Goal: Communication & Community: Answer question/provide support

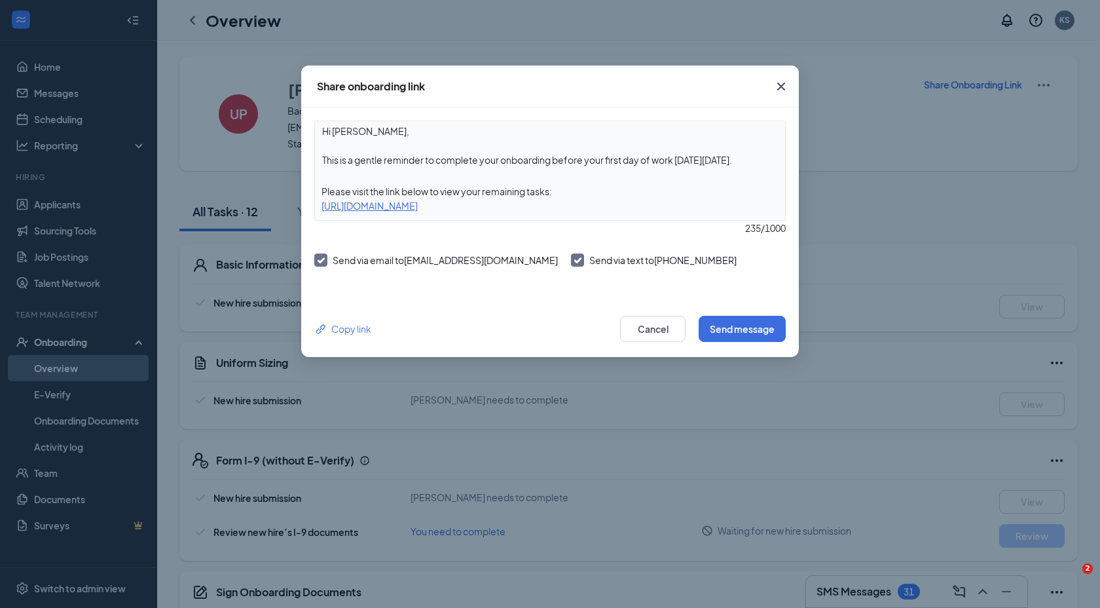
drag, startPoint x: 0, startPoint y: 0, endPoint x: 390, endPoint y: 153, distance: 418.4
click at [390, 153] on textarea "Hi [PERSON_NAME], This is a gentle reminder to complete your onboarding before …" at bounding box center [550, 145] width 470 height 48
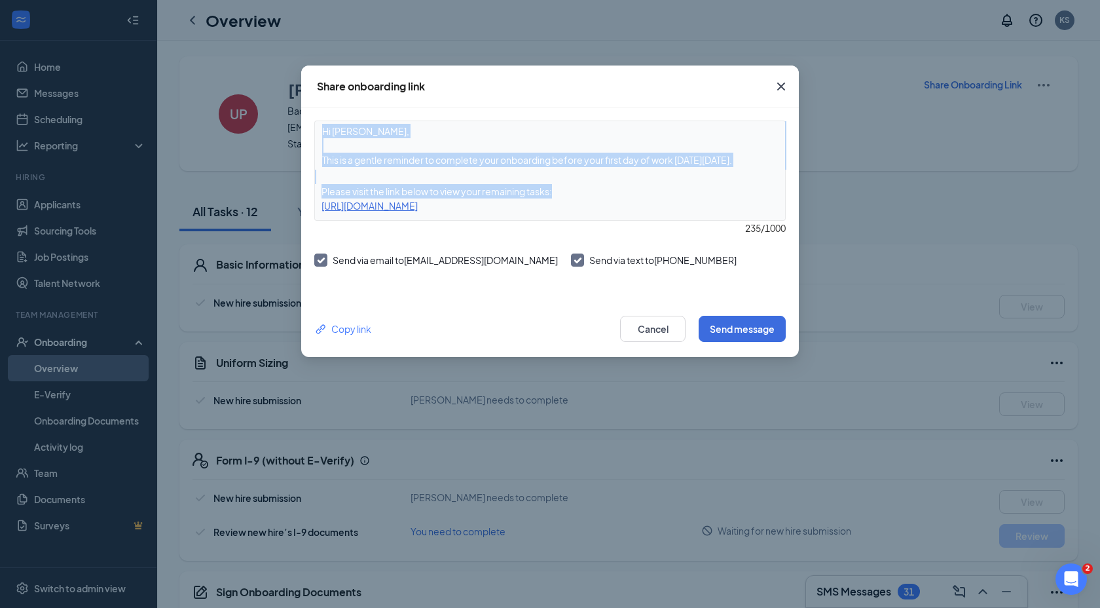
drag, startPoint x: 557, startPoint y: 191, endPoint x: 327, endPoint y: 160, distance: 231.9
click at [327, 160] on div "Hi [PERSON_NAME], This is a gentle reminder to complete your onboarding before …" at bounding box center [549, 170] width 471 height 100
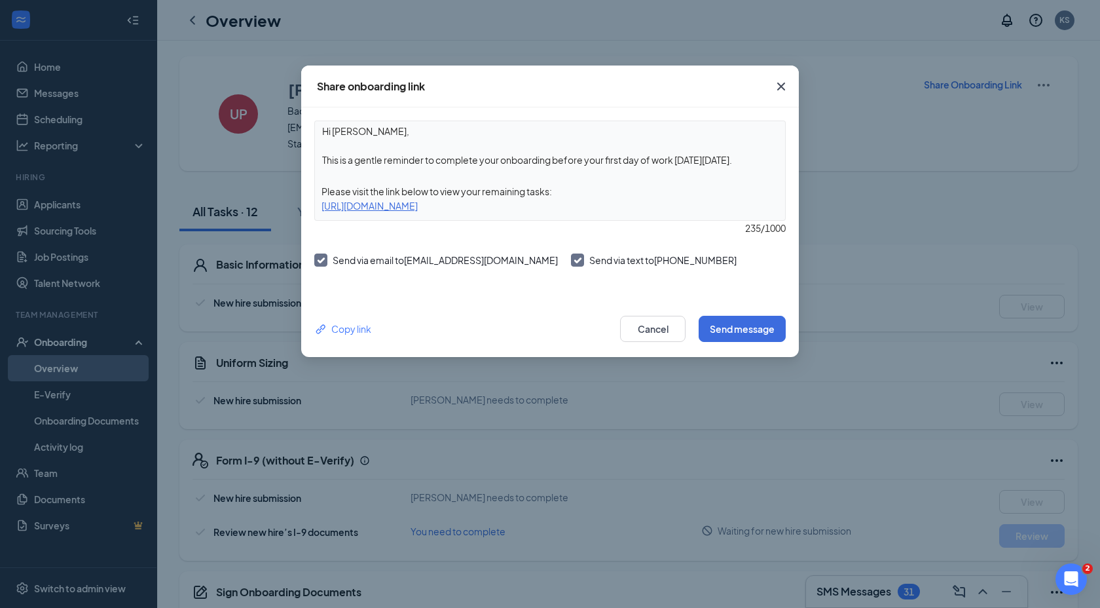
click at [540, 165] on textarea "Hi [PERSON_NAME], This is a gentle reminder to complete your onboarding before …" at bounding box center [550, 145] width 470 height 48
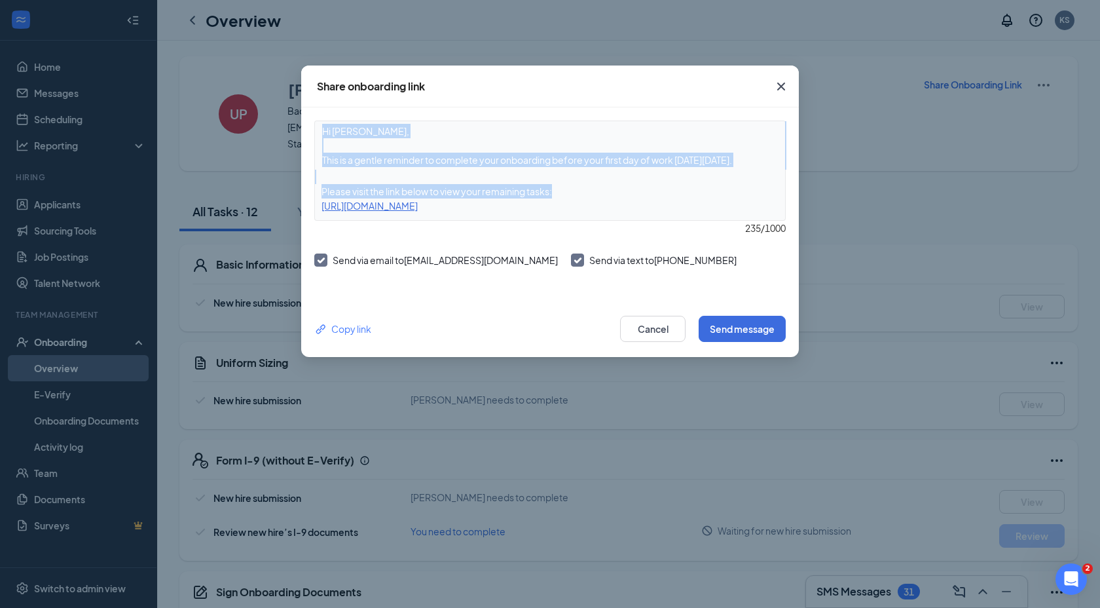
drag, startPoint x: 557, startPoint y: 191, endPoint x: 322, endPoint y: 163, distance: 236.7
click at [322, 163] on div "Hi [PERSON_NAME], This is a gentle reminder to complete your onboarding before …" at bounding box center [549, 170] width 471 height 100
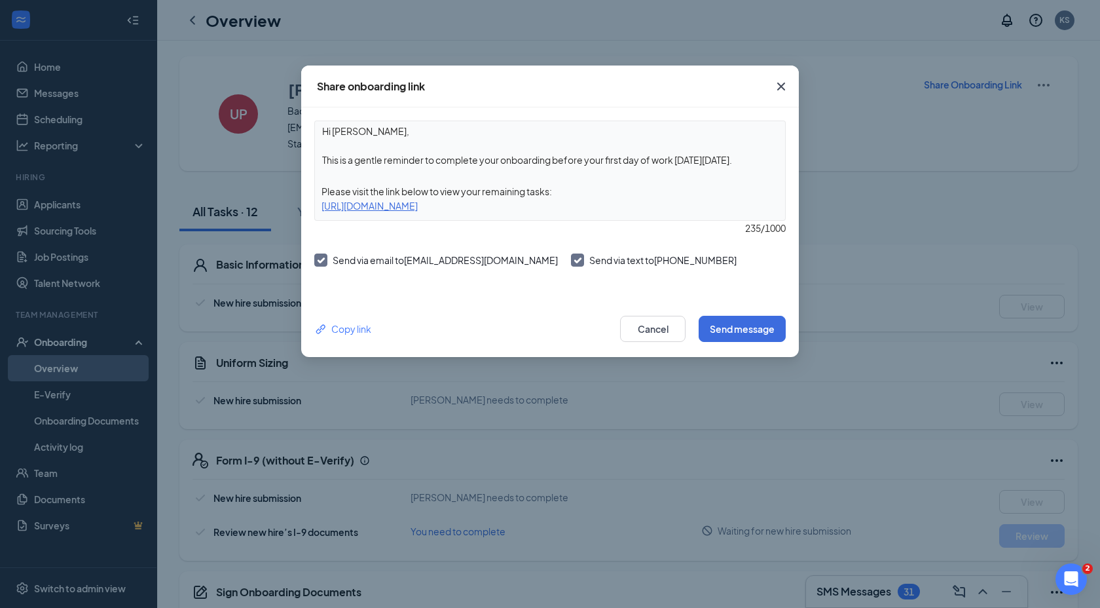
click at [348, 162] on textarea "Hi [PERSON_NAME], This is a gentle reminder to complete your onboarding before …" at bounding box center [550, 145] width 470 height 48
drag, startPoint x: 323, startPoint y: 162, endPoint x: 443, endPoint y: 164, distance: 120.5
click at [443, 164] on textarea "Hi [PERSON_NAME], This is a gentle reminder to complete your onboarding before …" at bounding box center [550, 145] width 470 height 48
click at [557, 185] on div "Please visit the link below to view your remaining tasks:" at bounding box center [550, 191] width 470 height 14
drag, startPoint x: 633, startPoint y: 159, endPoint x: 331, endPoint y: 162, distance: 301.9
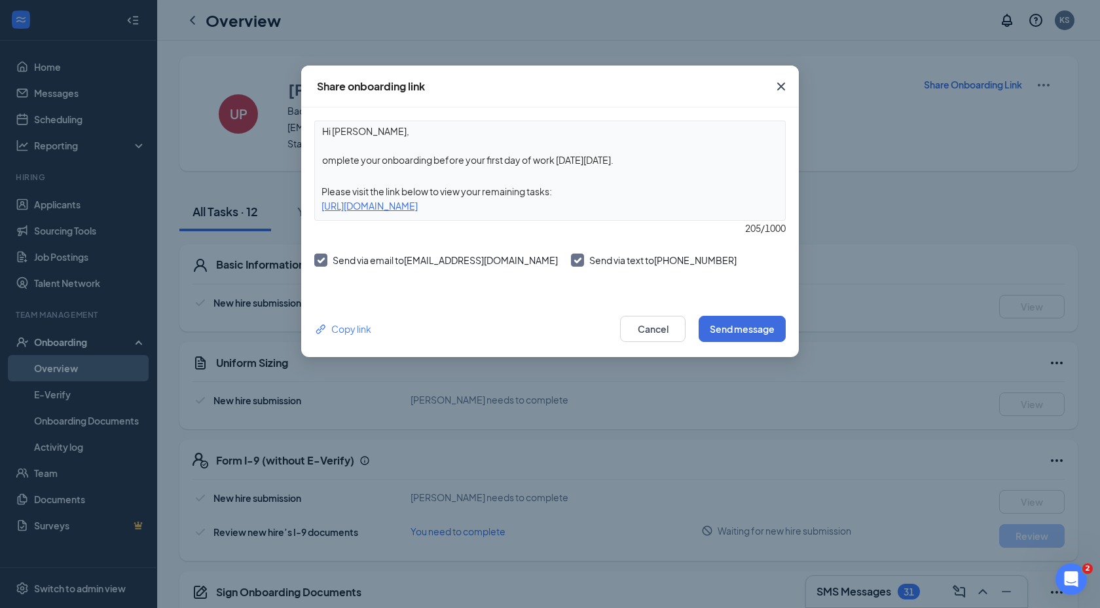
click at [331, 162] on textarea "Hi [PERSON_NAME], omplete your onboarding before your first day of work [DATE][…" at bounding box center [550, 145] width 470 height 48
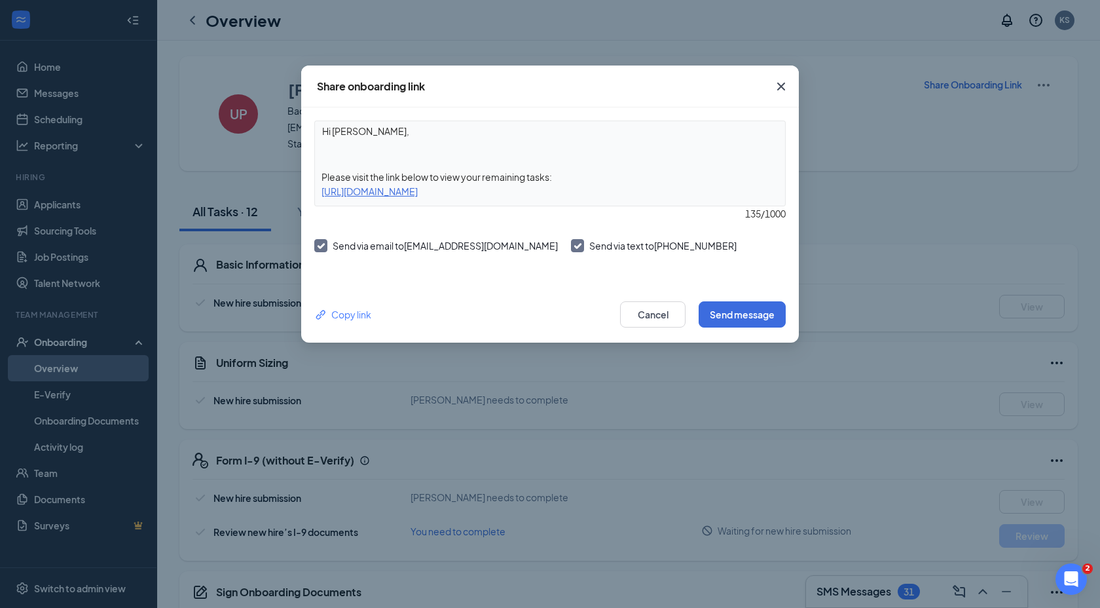
paste textarea "Por favor visita el link de qui abajo para que puedas llenar lo que te falta co…"
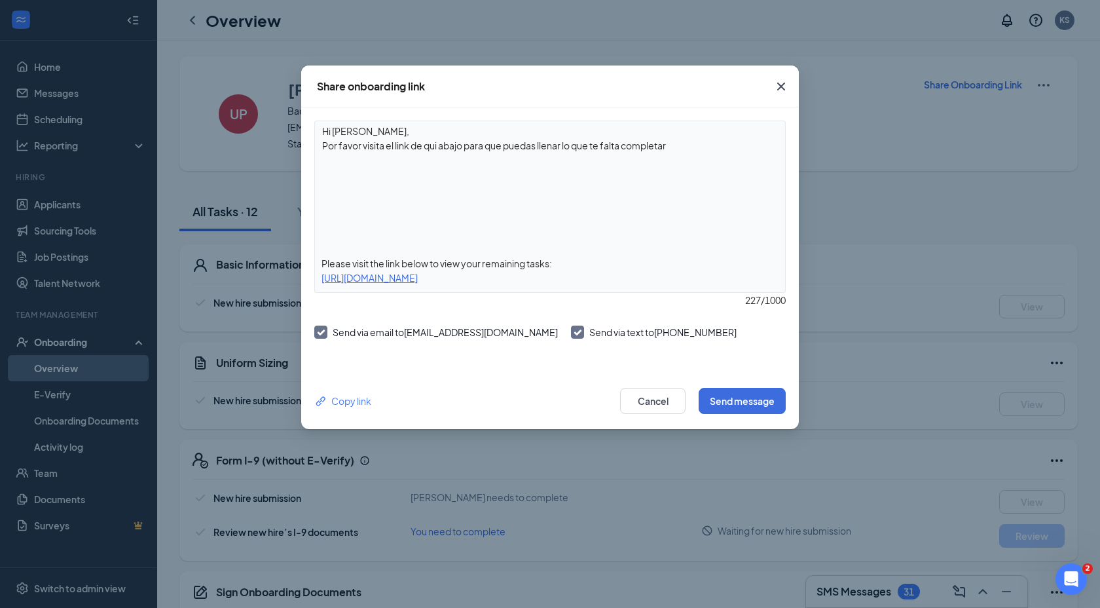
click at [324, 248] on div "Hi [PERSON_NAME], Por favor visita el link de qui abajo para que puedas llenar …" at bounding box center [549, 206] width 471 height 172
drag, startPoint x: 553, startPoint y: 258, endPoint x: 348, endPoint y: 255, distance: 205.6
click at [348, 255] on div "Hi [PERSON_NAME], Por favor visita el link de qui abajo para que puedas llenar …" at bounding box center [549, 206] width 471 height 172
click at [362, 261] on div "Please visit the link below to view your remaining tasks:" at bounding box center [550, 263] width 470 height 14
click at [563, 261] on div "Please visit the link below to view your remaining tasks:" at bounding box center [550, 263] width 470 height 14
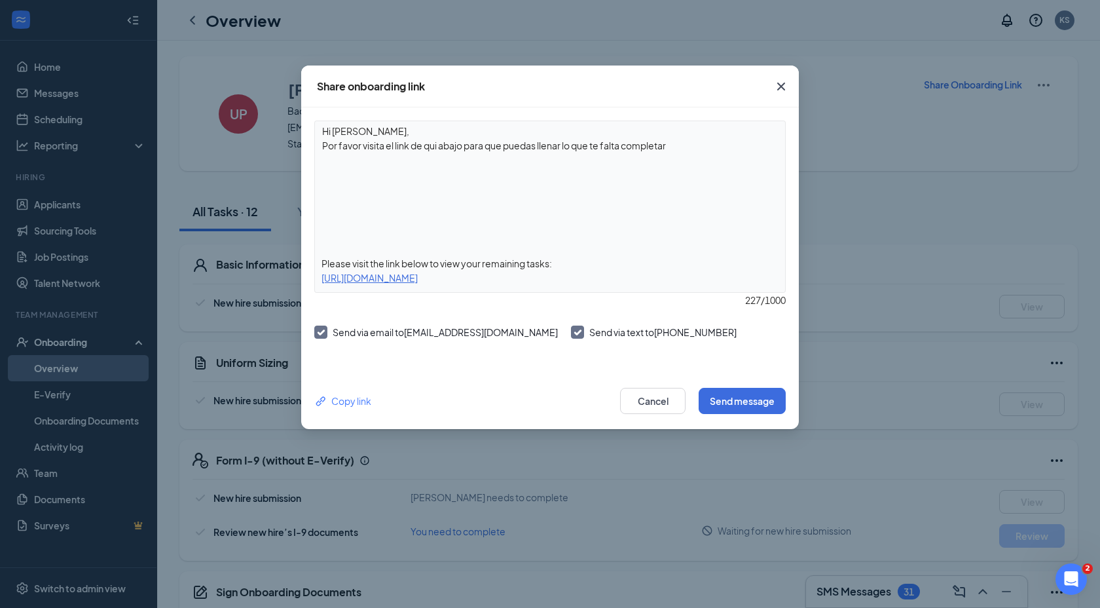
click at [558, 261] on div "Please visit the link below to view your remaining tasks:" at bounding box center [550, 263] width 470 height 14
click at [554, 263] on div "Please visit the link below to view your remaining tasks:" at bounding box center [550, 263] width 470 height 14
click at [375, 218] on textarea "Hi [PERSON_NAME], Por favor visita el link de qui abajo para que puedas llenar …" at bounding box center [550, 181] width 470 height 120
click at [362, 234] on textarea "Hi [PERSON_NAME], Por favor visita el link de qui abajo para que puedas llenar …" at bounding box center [550, 181] width 470 height 120
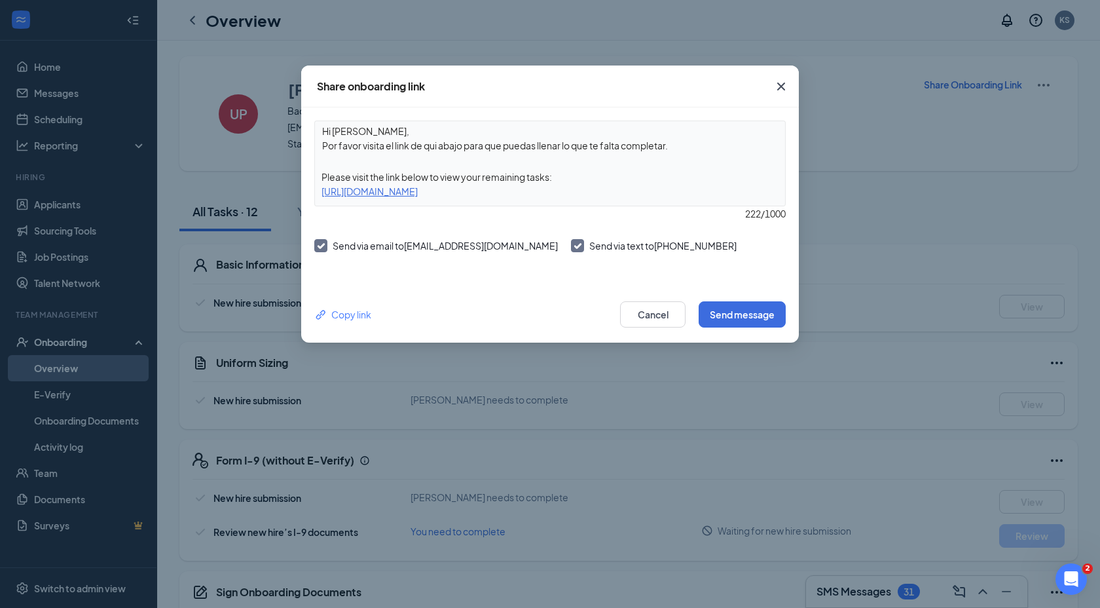
click at [329, 132] on textarea "Hi [PERSON_NAME], Por favor visita el link de qui abajo para que puedas llenar …" at bounding box center [550, 138] width 470 height 34
type textarea "[PERSON_NAME], Por favor visita el link de qui abajo para que puedas llenar lo …"
click at [721, 308] on button "Send message" at bounding box center [742, 314] width 87 height 26
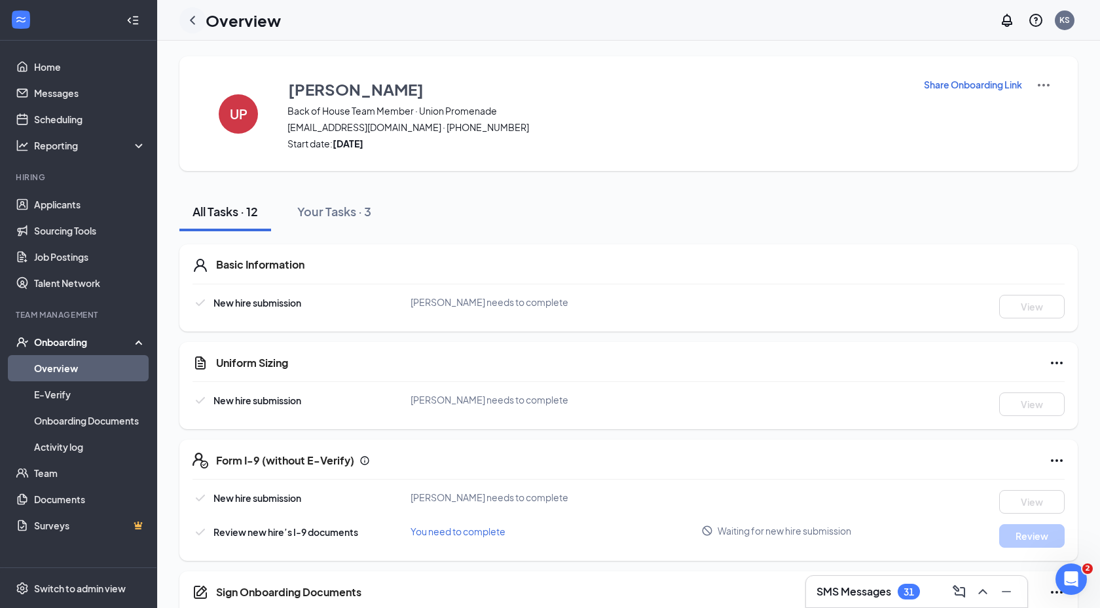
click at [182, 26] on div at bounding box center [192, 20] width 26 height 26
click at [189, 25] on icon "ChevronLeft" at bounding box center [193, 20] width 16 height 16
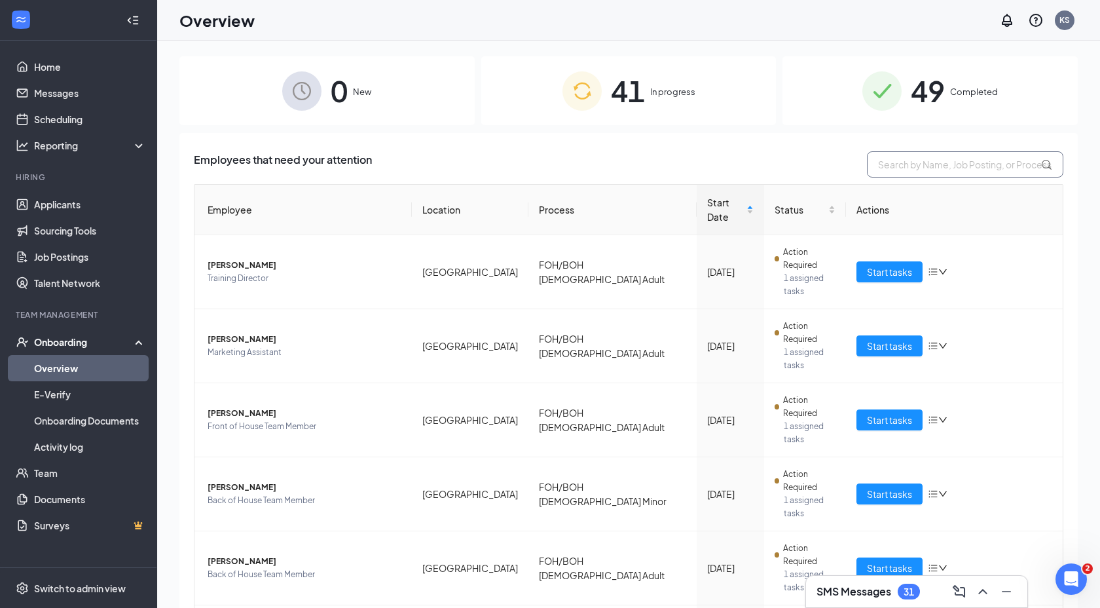
click at [887, 163] on input "text" at bounding box center [965, 164] width 196 height 26
type input "mario"
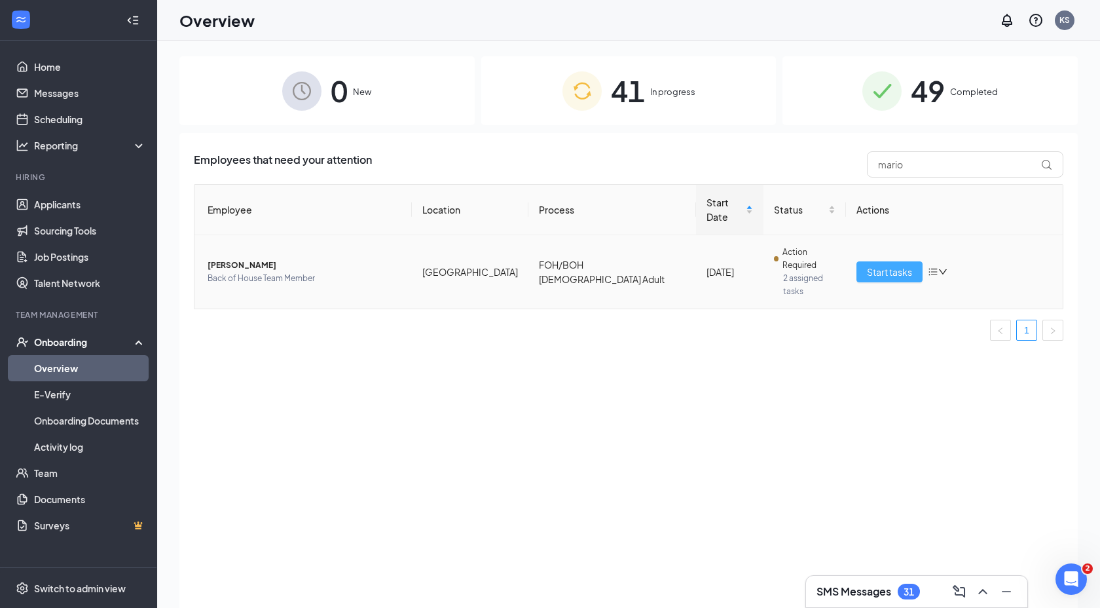
click at [903, 265] on span "Start tasks" at bounding box center [889, 272] width 45 height 14
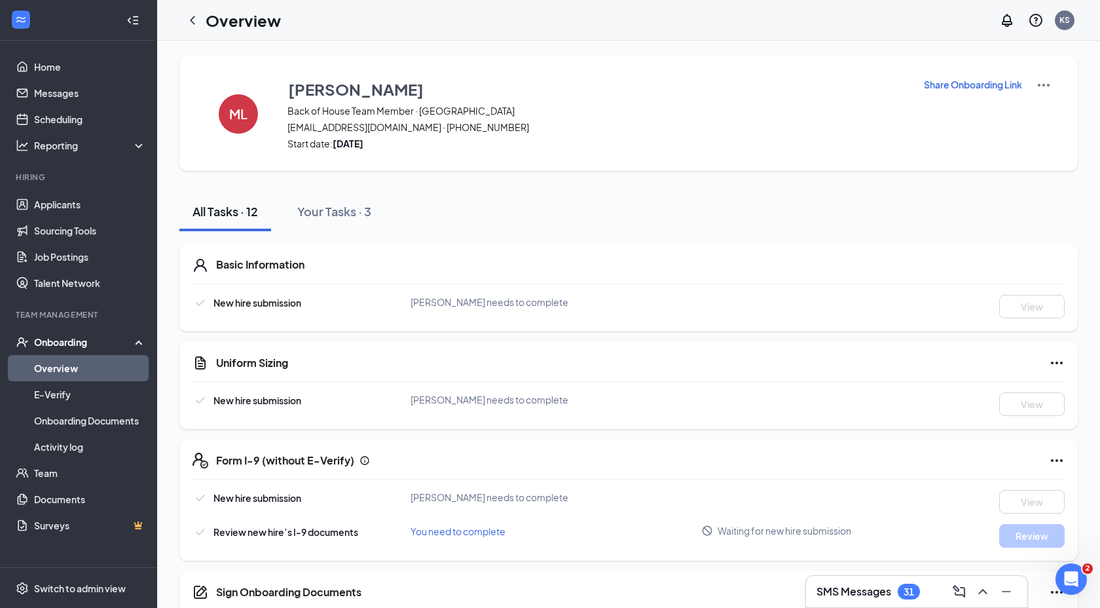
click at [964, 83] on p "Share Onboarding Link" at bounding box center [973, 84] width 98 height 13
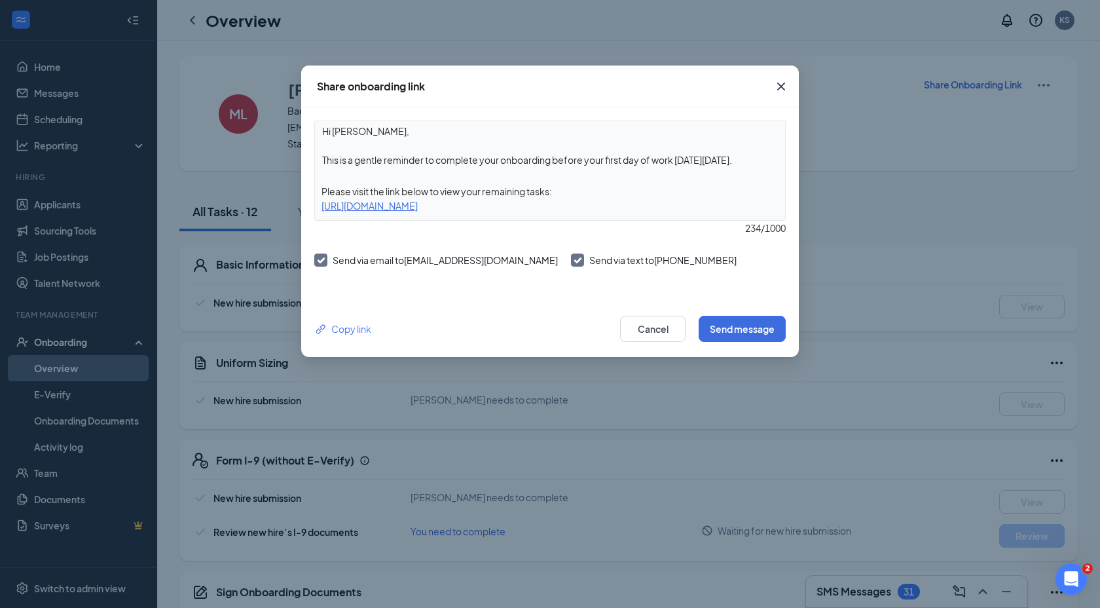
click at [689, 156] on textarea "Hi [PERSON_NAME], This is a gentle reminder to complete your onboarding before …" at bounding box center [550, 145] width 470 height 48
drag, startPoint x: 764, startPoint y: 163, endPoint x: 290, endPoint y: 162, distance: 474.1
click at [290, 162] on div "Share onboarding link Hi [PERSON_NAME], This is a gentle reminder to complete y…" at bounding box center [550, 304] width 1100 height 608
paste textarea "Por favor visita el link de qui abajo para que puedas llenar lo que te falta co…"
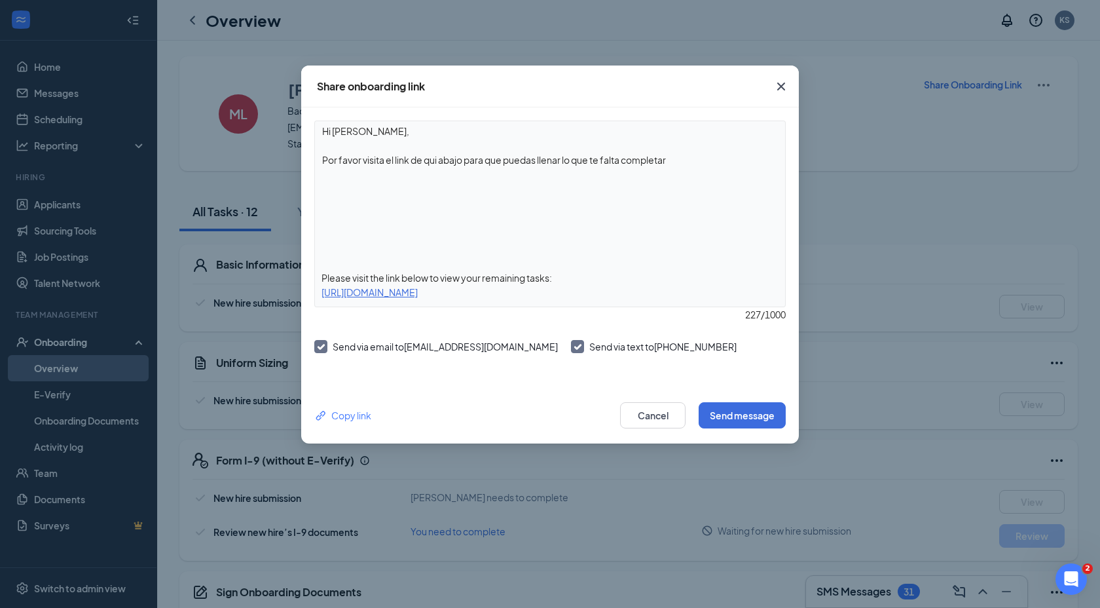
click at [330, 249] on textarea "Hi [PERSON_NAME], Por favor visita el link de qui abajo para que puedas llenar …" at bounding box center [550, 188] width 470 height 135
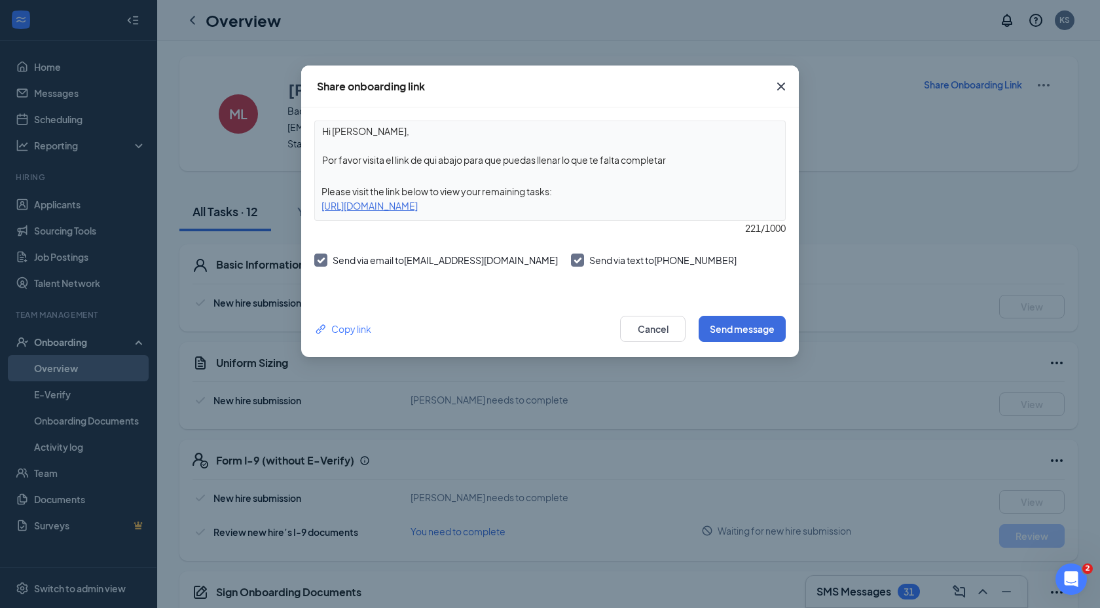
click at [334, 132] on textarea "Hi [PERSON_NAME], Por favor visita el link de qui abajo para que puedas llenar …" at bounding box center [550, 145] width 470 height 48
type textarea "[PERSON_NAME], Por favor visita el link de qui abajo para que puedas llenar lo …"
click at [726, 323] on button "Send message" at bounding box center [742, 329] width 87 height 26
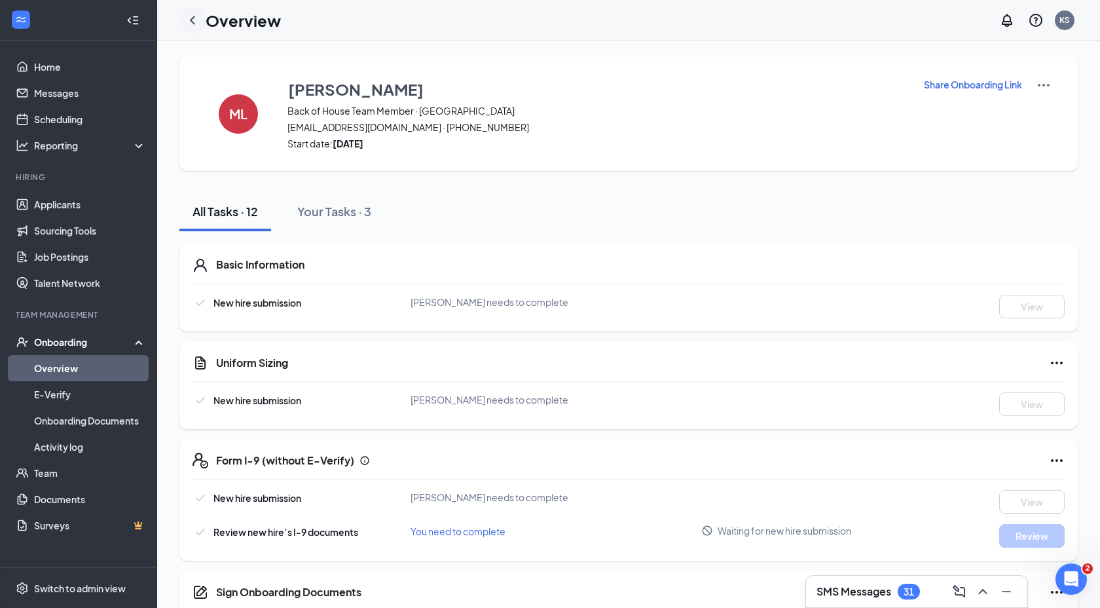
click at [191, 13] on icon "ChevronLeft" at bounding box center [193, 20] width 16 height 16
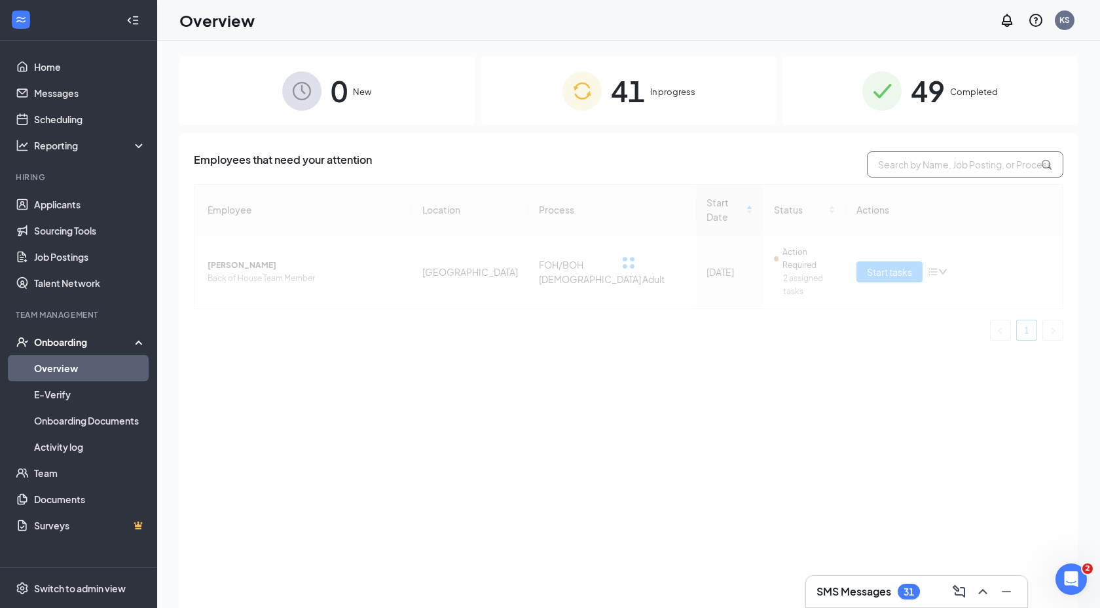
click at [929, 172] on input "text" at bounding box center [965, 164] width 196 height 26
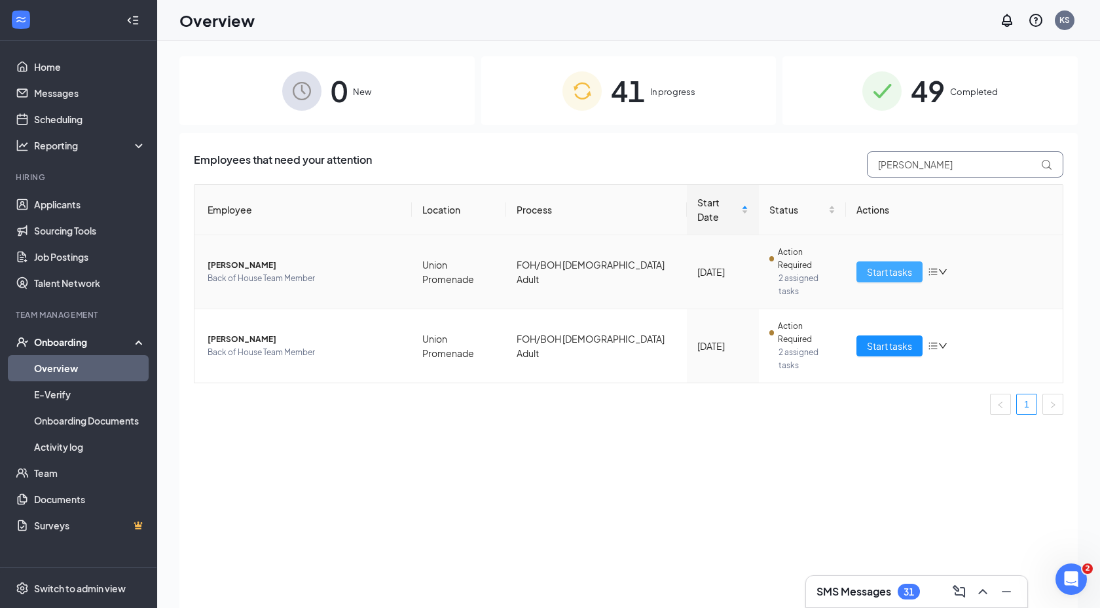
type input "[PERSON_NAME]"
click at [864, 261] on button "Start tasks" at bounding box center [889, 271] width 66 height 21
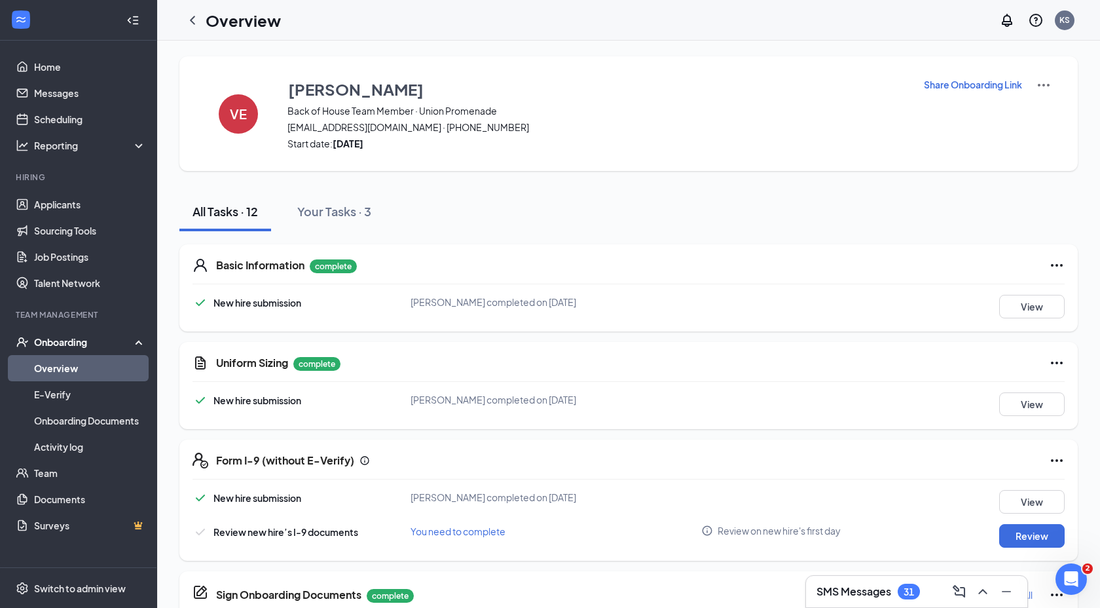
click at [951, 88] on p "Share Onboarding Link" at bounding box center [973, 84] width 98 height 13
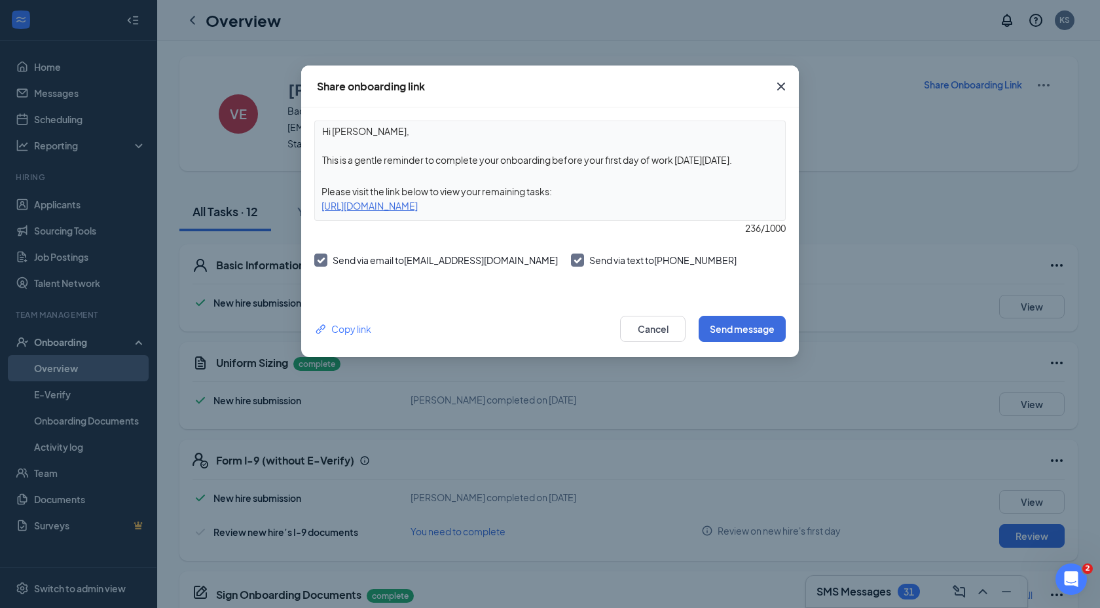
click at [495, 149] on textarea "Hi [PERSON_NAME], This is a gentle reminder to complete your onboarding before …" at bounding box center [550, 145] width 470 height 48
drag, startPoint x: 324, startPoint y: 154, endPoint x: 669, endPoint y: 143, distance: 345.3
click at [704, 162] on textarea "Hi [PERSON_NAME], This is a gentle reminder to complete your onboarding before …" at bounding box center [550, 145] width 470 height 48
drag, startPoint x: 744, startPoint y: 162, endPoint x: 314, endPoint y: 160, distance: 430.2
click at [314, 160] on div "Hi [PERSON_NAME], This is a gentle reminder to complete your onboarding before …" at bounding box center [549, 170] width 471 height 100
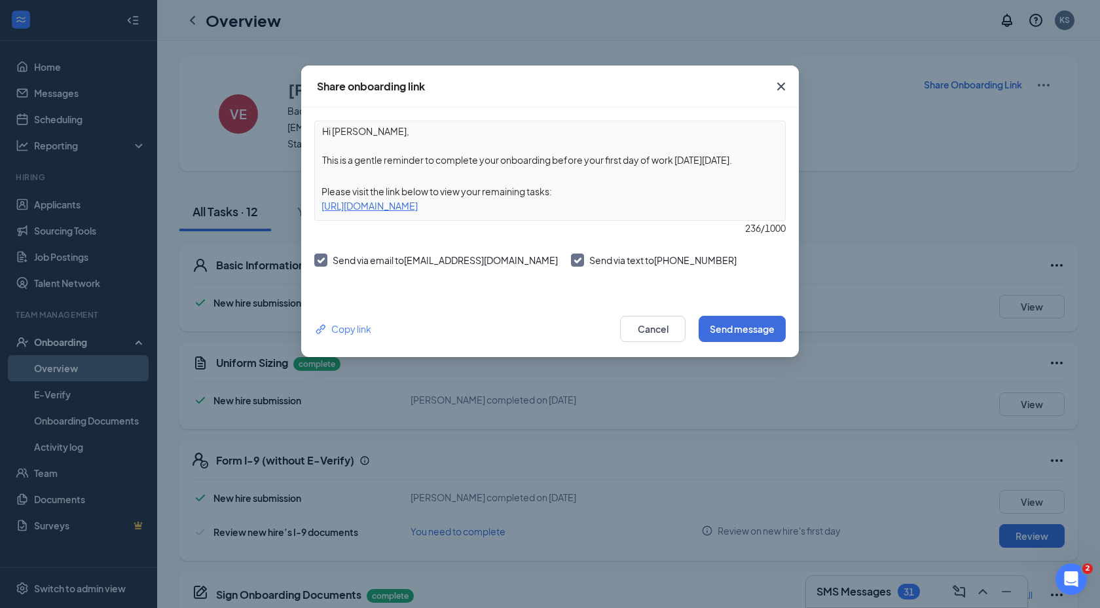
paste textarea "Por favor visita el link de qui abajo para que puedas llenar lo que te falta co…"
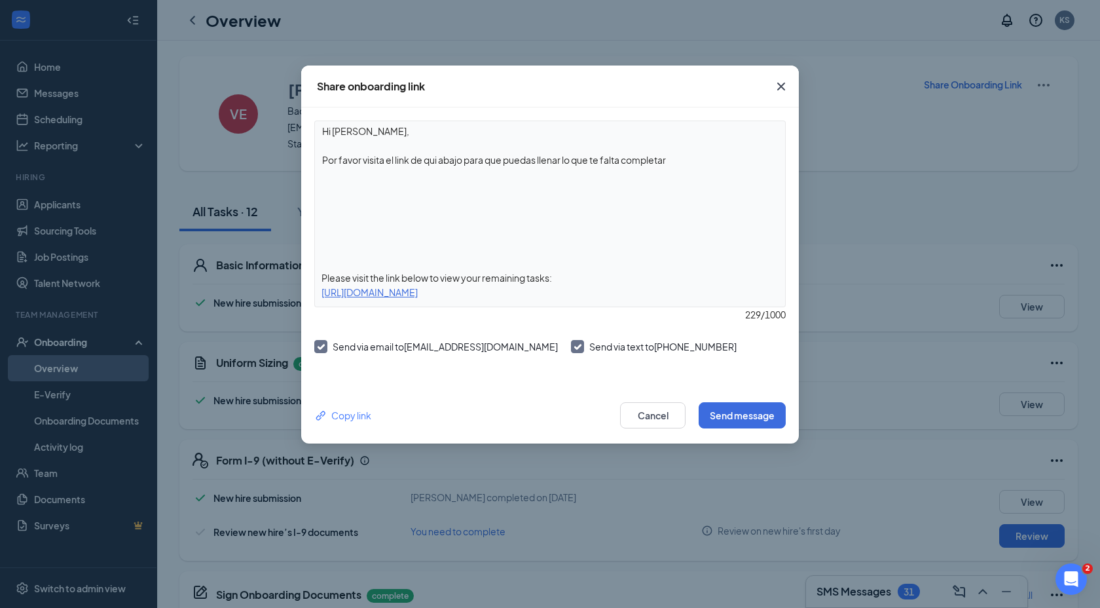
click at [328, 260] on div "Hi [PERSON_NAME], Por favor visita el link de qui abajo para que puedas llenar …" at bounding box center [549, 213] width 471 height 187
click at [336, 263] on div "Hi [PERSON_NAME], Por favor visita el link de qui abajo para que puedas llenar …" at bounding box center [549, 213] width 471 height 187
click at [359, 236] on textarea "Hi [PERSON_NAME], Por favor visita el link de qui abajo para que puedas llenar …" at bounding box center [550, 188] width 470 height 135
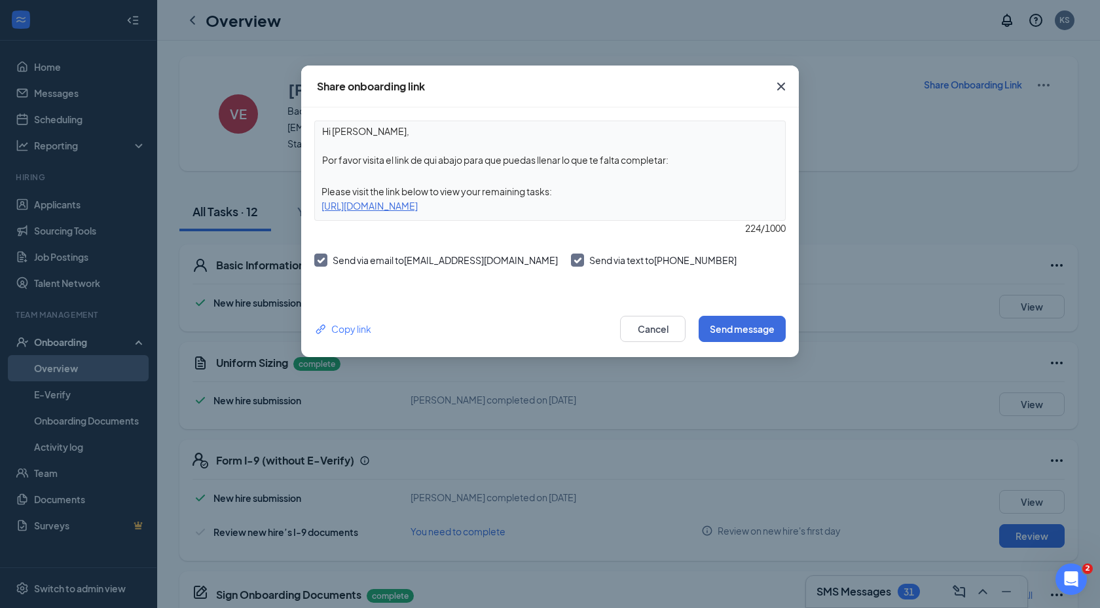
click at [328, 136] on textarea "Hi [PERSON_NAME], Por favor visita el link de qui abajo para que puedas llenar …" at bounding box center [550, 145] width 470 height 48
type textarea "[PERSON_NAME], Por favor visita el link de qui abajo para que puedas llenar lo …"
click at [759, 321] on button "Send message" at bounding box center [742, 329] width 87 height 26
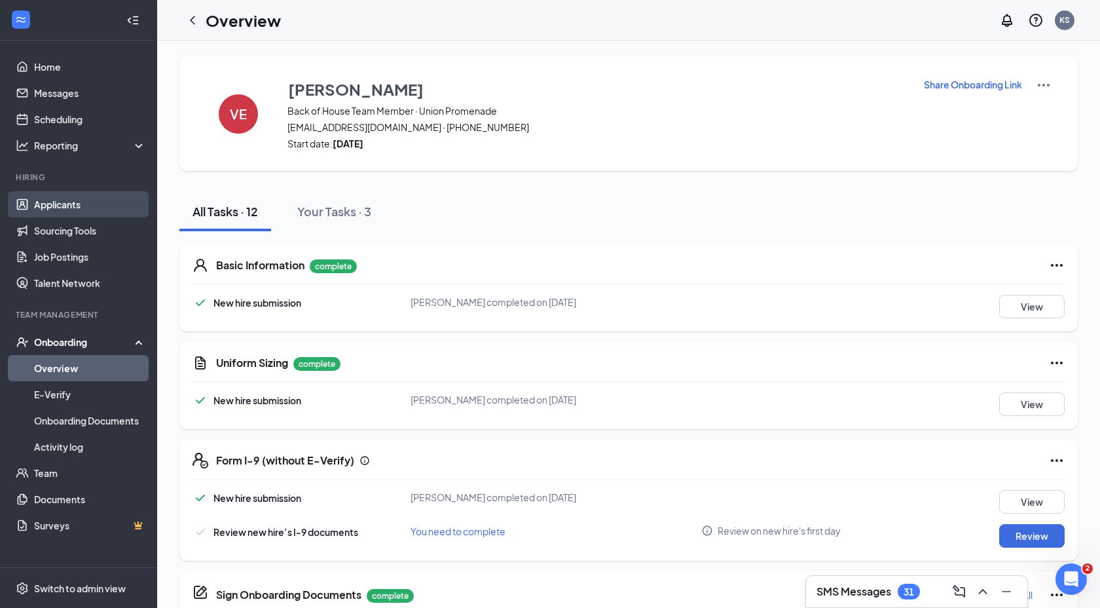
click at [81, 200] on link "Applicants" at bounding box center [90, 204] width 112 height 26
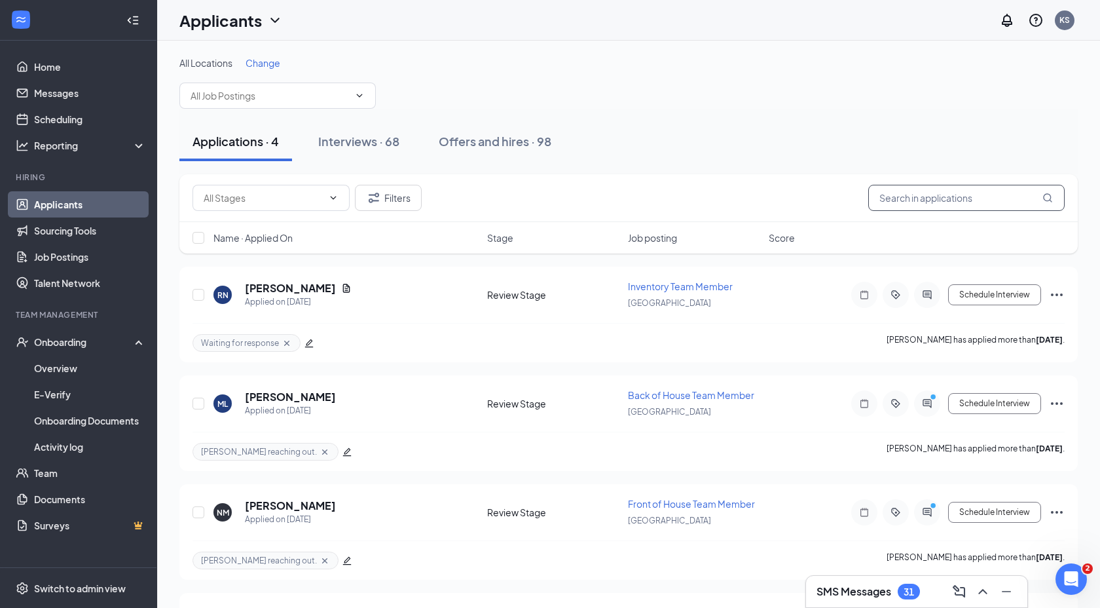
click at [923, 198] on input "text" at bounding box center [966, 198] width 196 height 26
type input "abril"
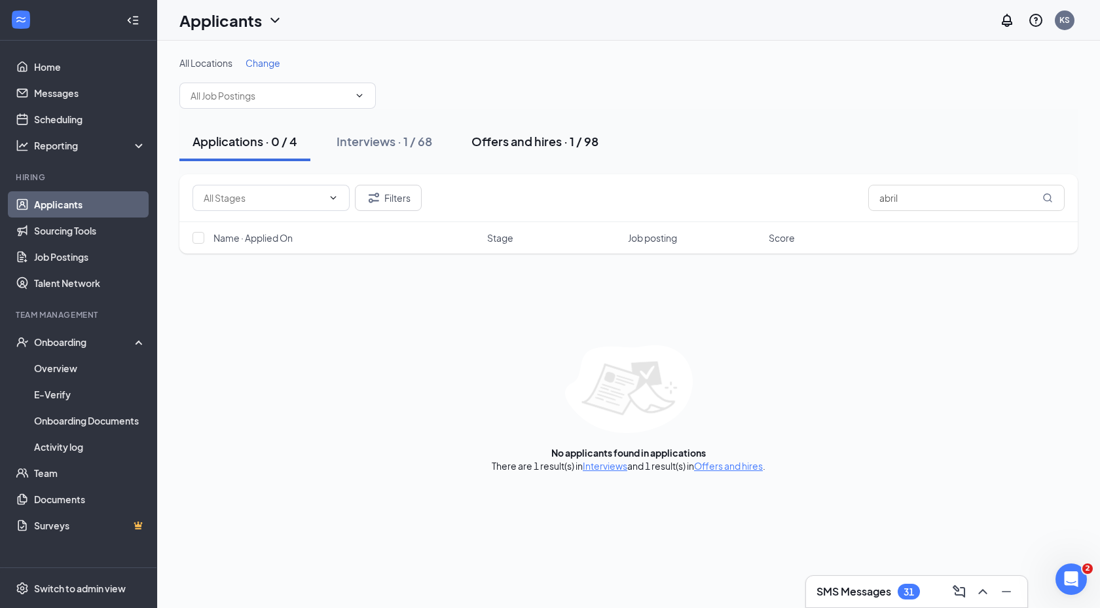
click at [481, 137] on div "Offers and hires · 1 / 98" at bounding box center [534, 141] width 127 height 16
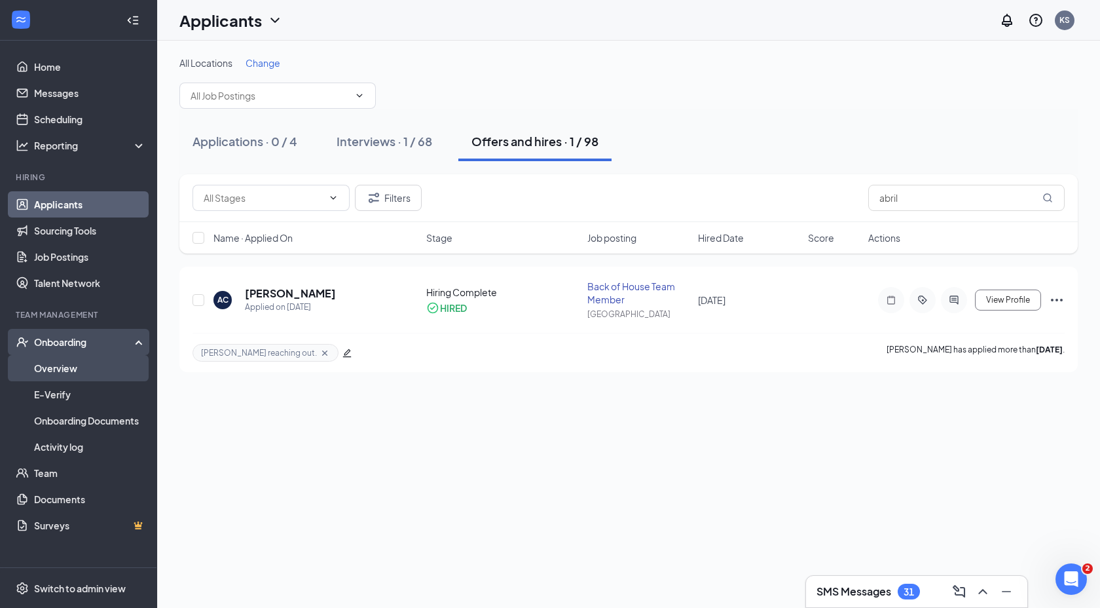
click at [52, 370] on link "Overview" at bounding box center [90, 368] width 112 height 26
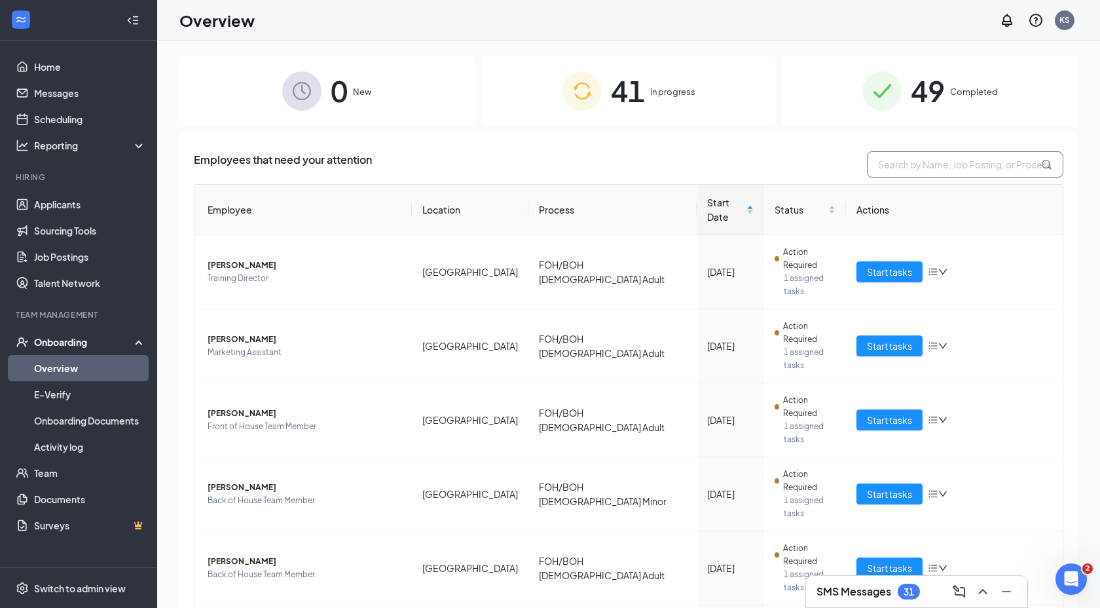
click at [897, 174] on input "text" at bounding box center [965, 164] width 196 height 26
type input "abril"
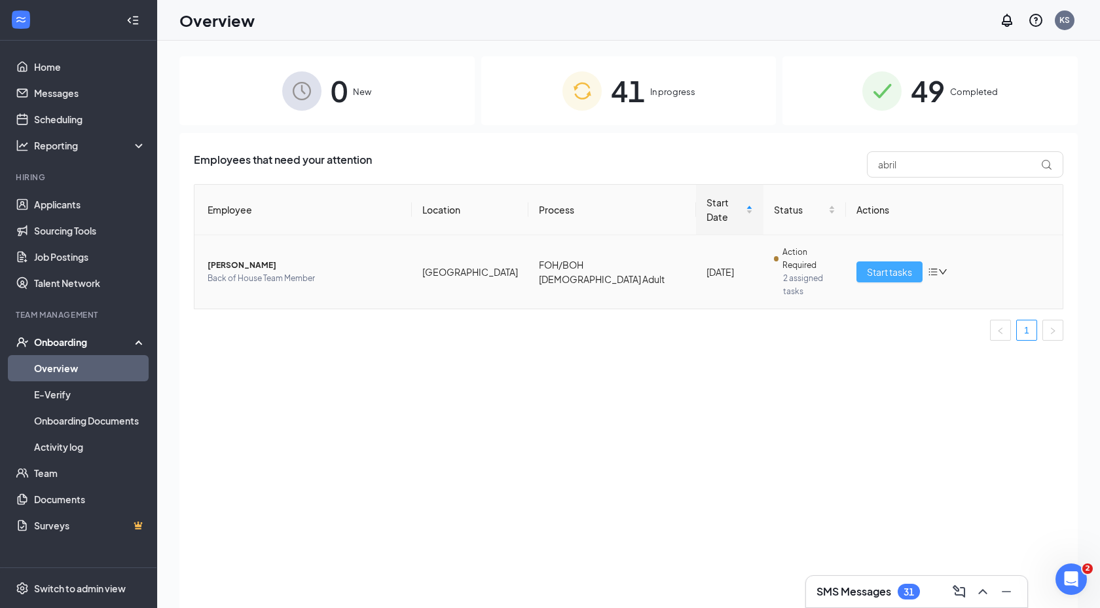
click at [906, 261] on button "Start tasks" at bounding box center [889, 271] width 66 height 21
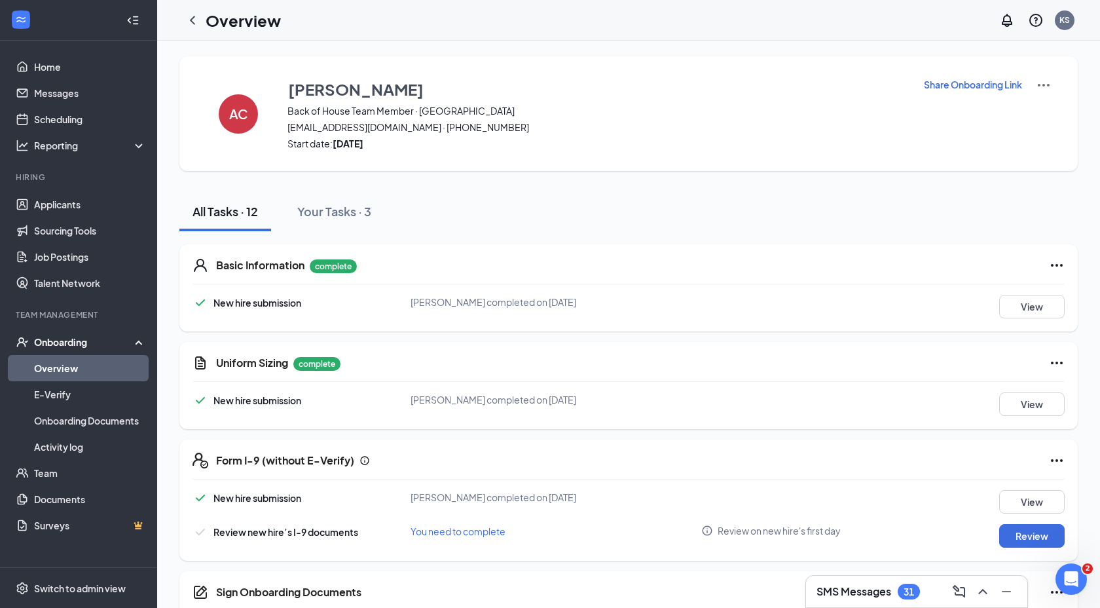
drag, startPoint x: 978, startPoint y: 87, endPoint x: 718, endPoint y: 242, distance: 302.2
click at [718, 242] on div "AC [PERSON_NAME] Back of House Team Member · [GEOGRAPHIC_DATA] [EMAIL_ADDRESS][…" at bounding box center [628, 527] width 898 height 942
click at [946, 88] on p "Share Onboarding Link" at bounding box center [973, 84] width 98 height 13
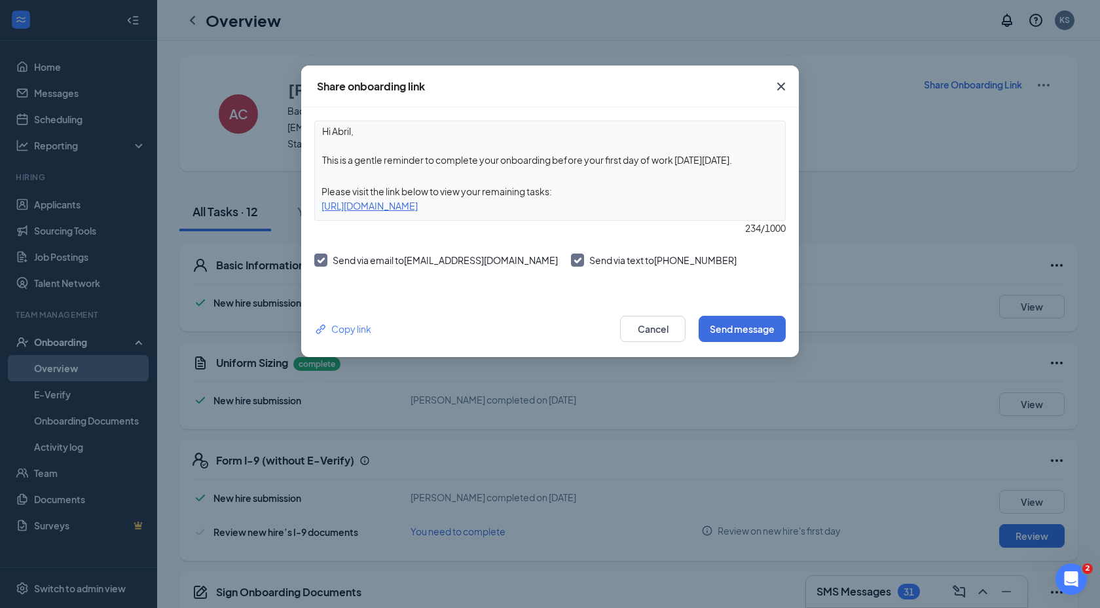
drag, startPoint x: 761, startPoint y: 161, endPoint x: 312, endPoint y: 149, distance: 448.7
click at [312, 149] on div "Hi Abril, This is a gentle reminder to complete your onboarding before your fir…" at bounding box center [550, 203] width 498 height 193
paste textarea "Por favor visita el link de qui abajo para que puedas llenar lo que te falta co…"
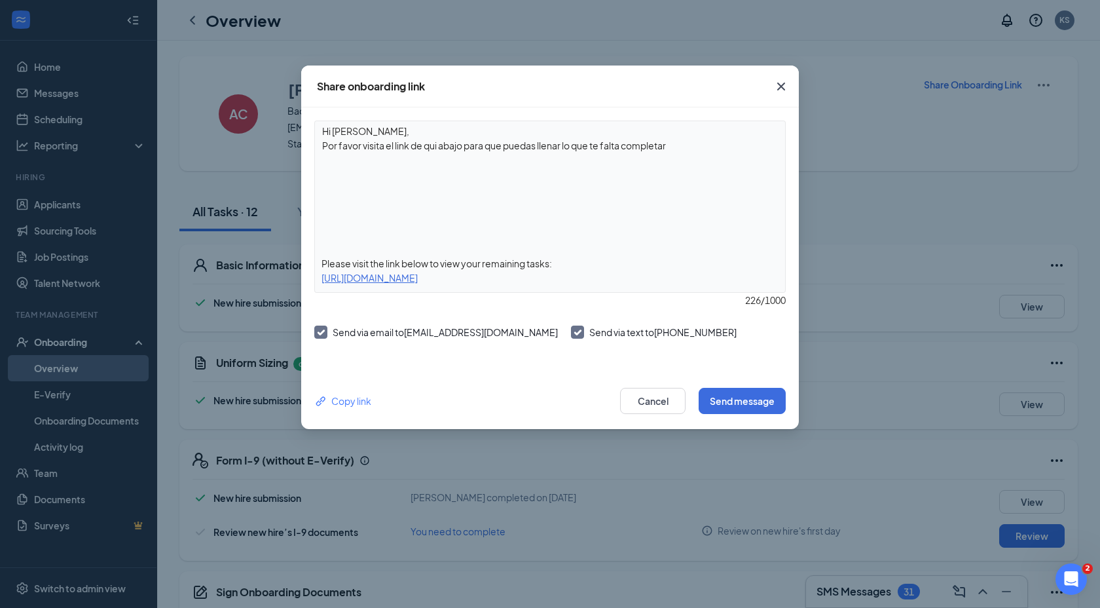
click at [317, 231] on textarea "Hi [PERSON_NAME], Por favor visita el link de qui abajo para que puedas llenar …" at bounding box center [550, 181] width 470 height 120
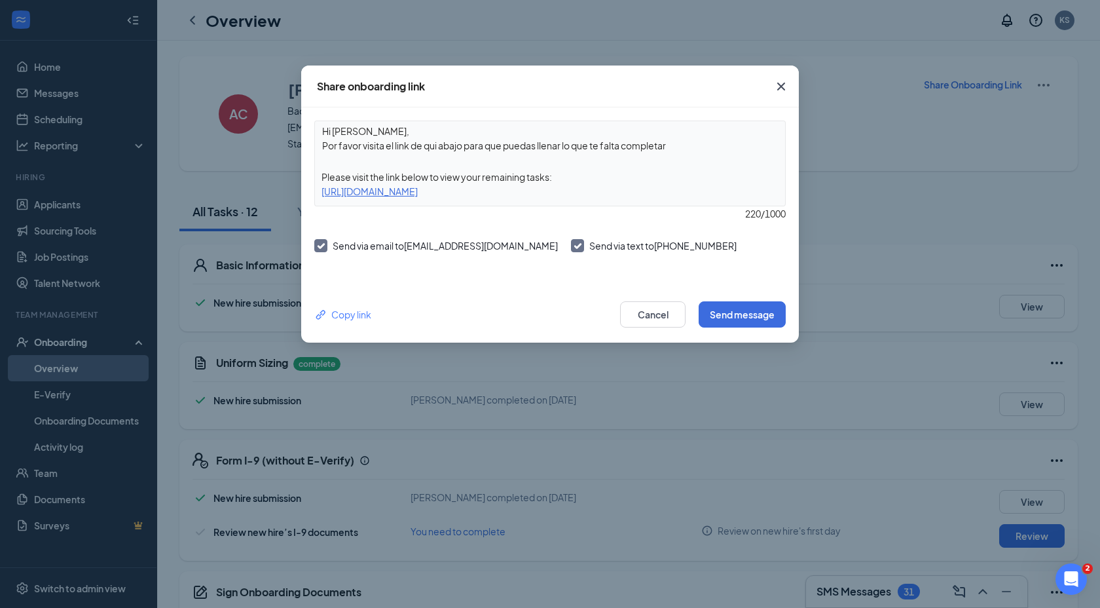
click at [327, 131] on textarea "Hi [PERSON_NAME], Por favor visita el link de qui abajo para que puedas llenar …" at bounding box center [550, 138] width 470 height 34
type textarea "[PERSON_NAME], Por favor visita el link de qui abajo para que puedas llenar lo …"
click at [741, 303] on button "Send message" at bounding box center [742, 314] width 87 height 26
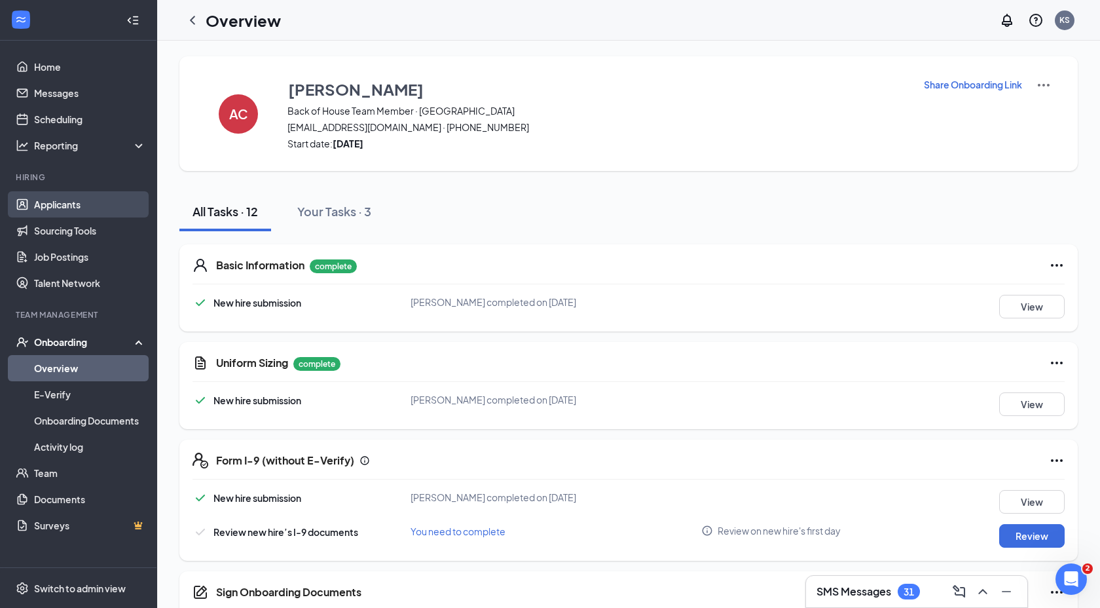
click at [93, 201] on link "Applicants" at bounding box center [90, 204] width 112 height 26
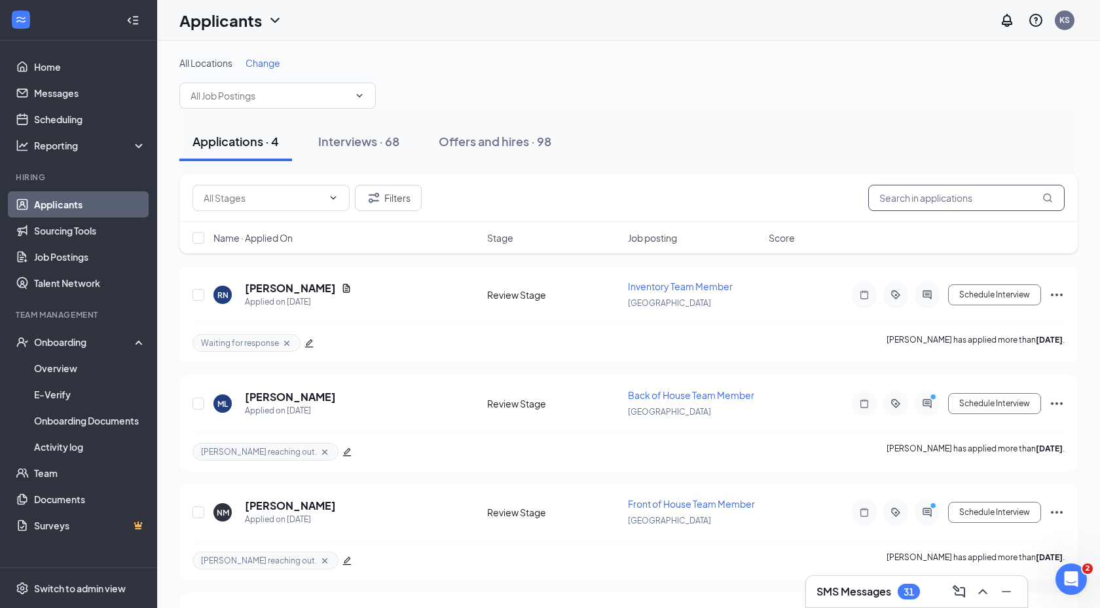
click at [899, 208] on input "text" at bounding box center [966, 198] width 196 height 26
type input "eva"
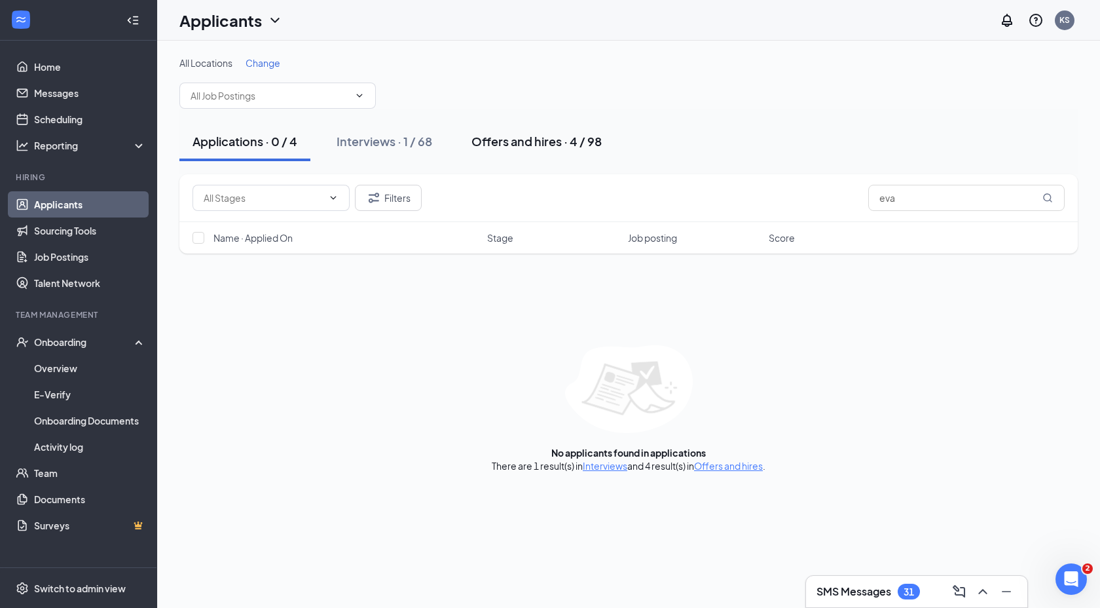
click at [502, 141] on div "Offers and hires · 4 / 98" at bounding box center [536, 141] width 130 height 16
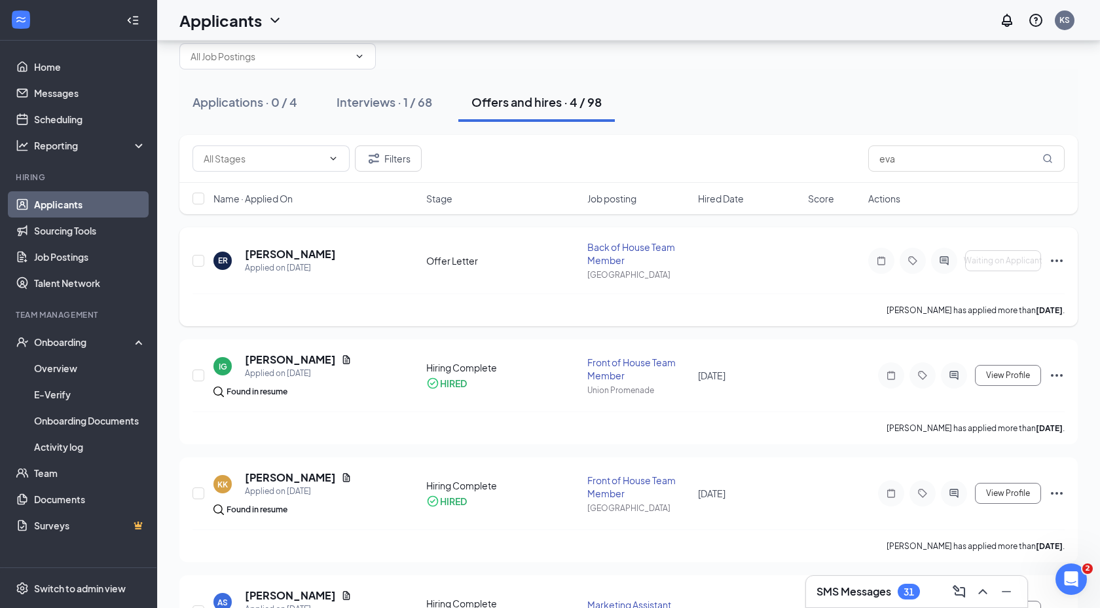
scroll to position [67, 0]
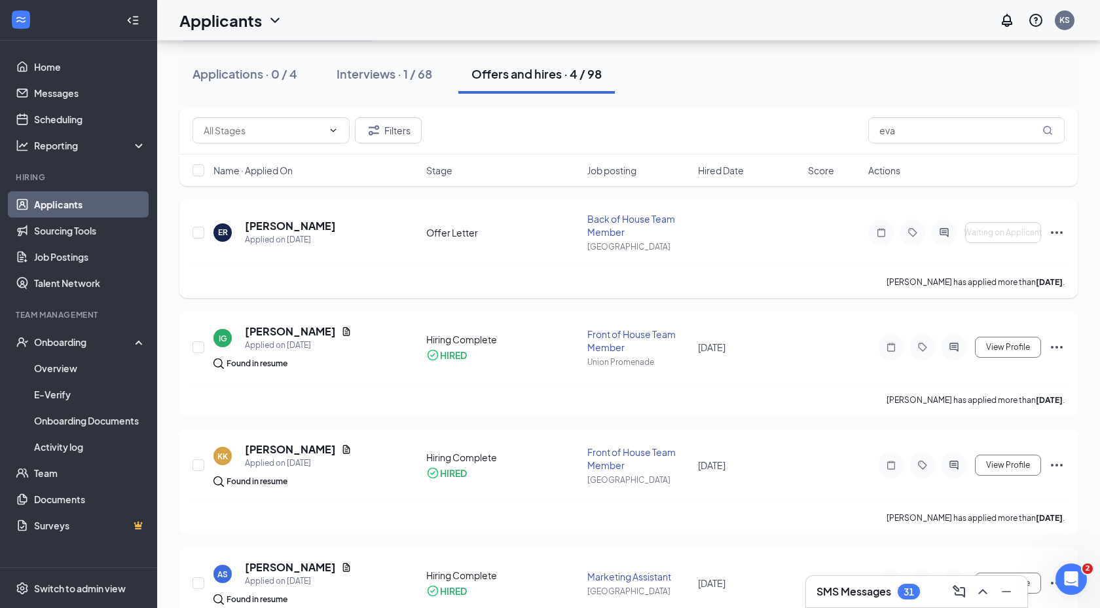
click at [1059, 229] on icon "Ellipses" at bounding box center [1057, 233] width 16 height 16
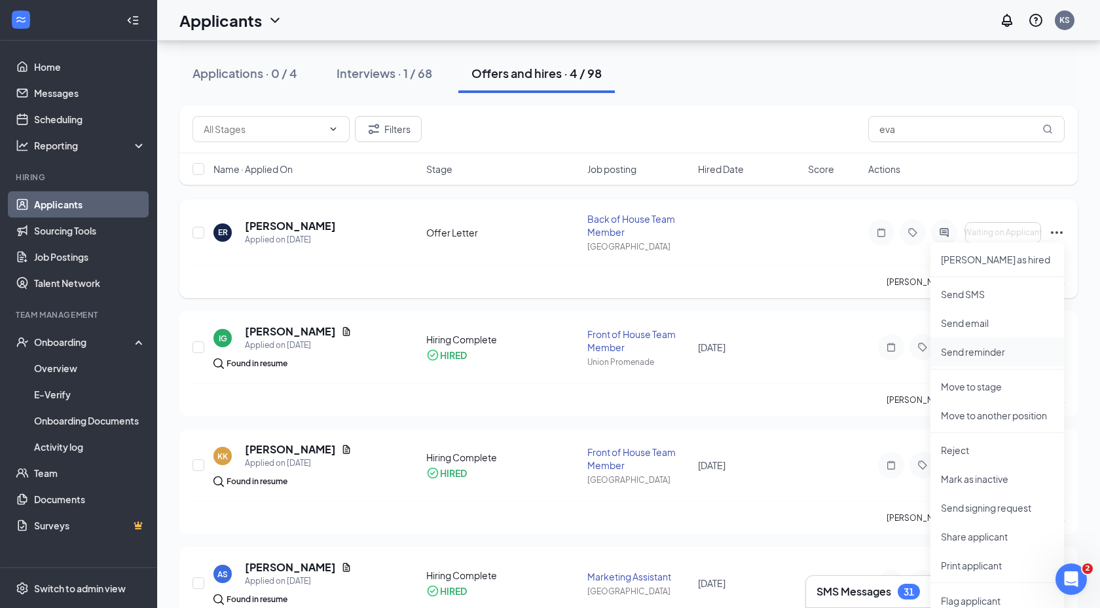
scroll to position [77, 0]
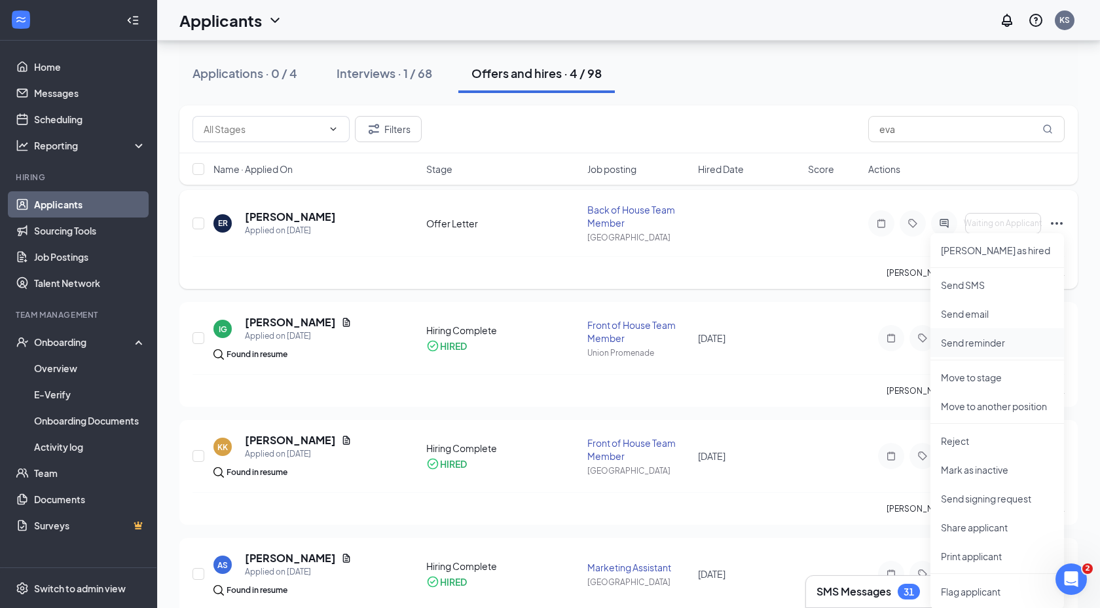
click at [990, 352] on li "Send reminder" at bounding box center [997, 342] width 134 height 29
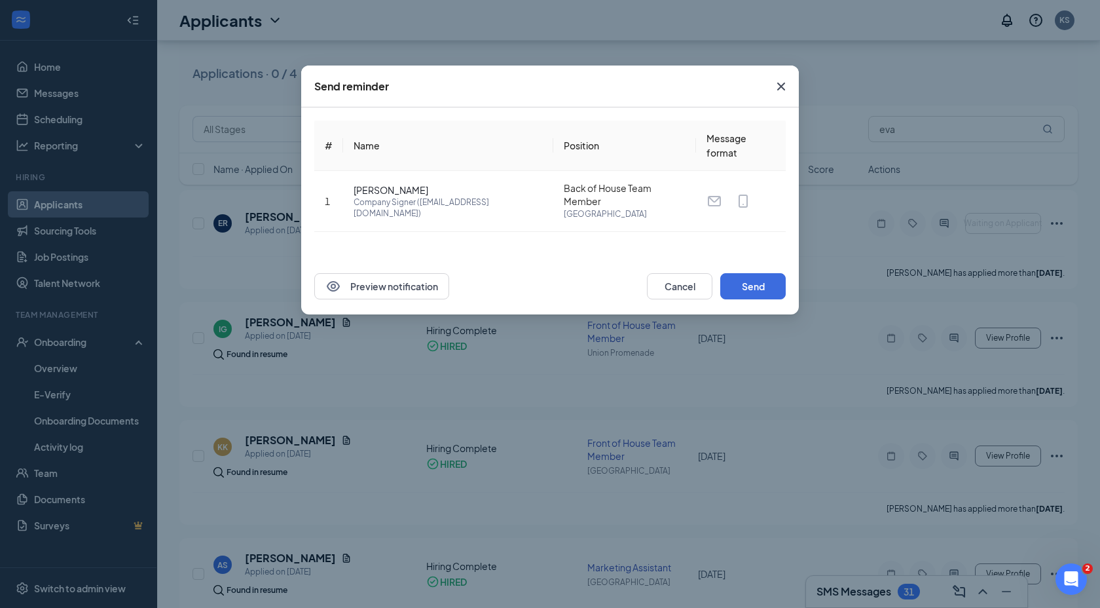
click at [781, 90] on icon "Cross" at bounding box center [781, 87] width 16 height 16
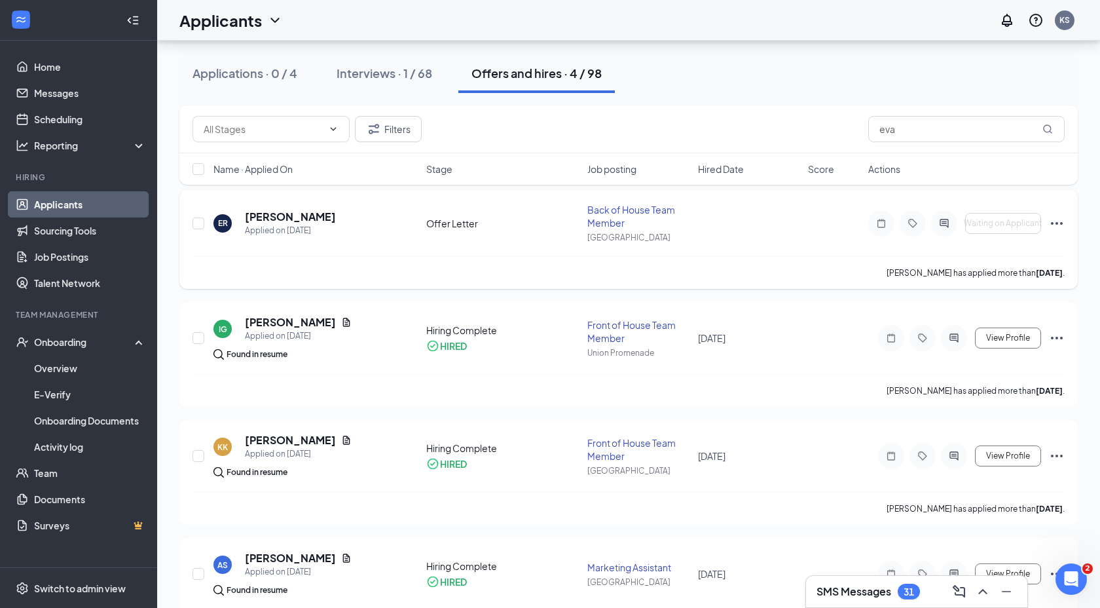
click at [1052, 224] on icon "Ellipses" at bounding box center [1057, 223] width 16 height 16
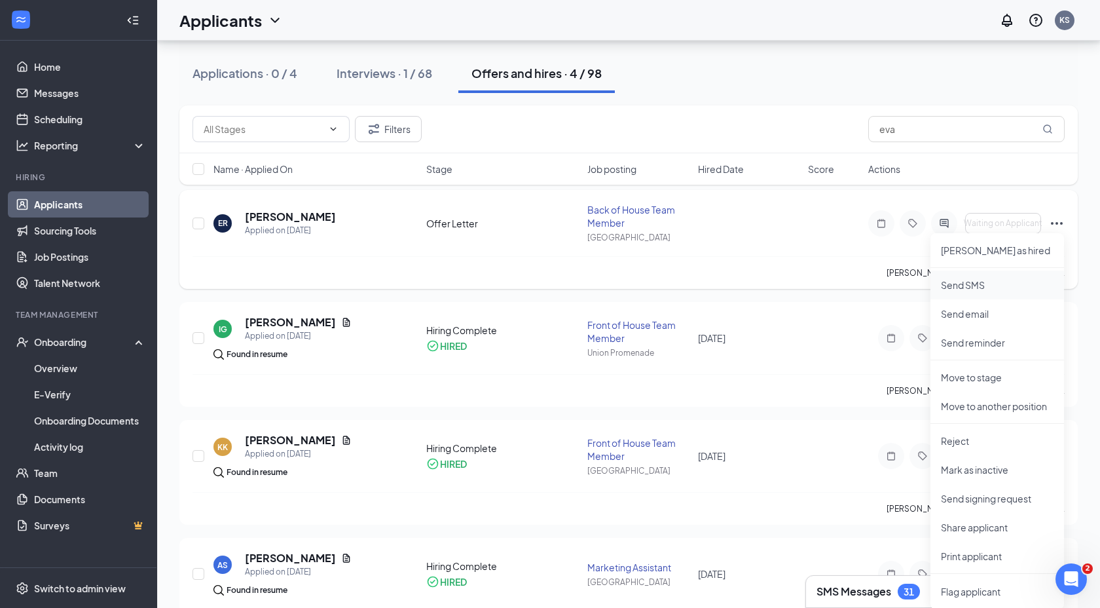
click at [983, 285] on p "Send SMS" at bounding box center [997, 284] width 113 height 13
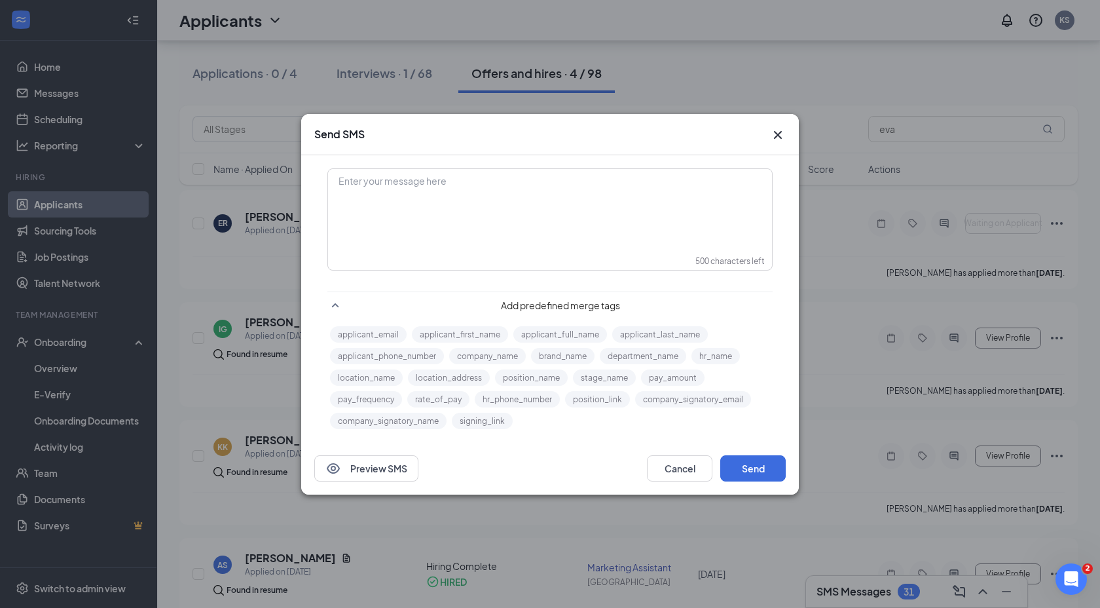
click at [777, 136] on icon "Cross" at bounding box center [778, 134] width 8 height 8
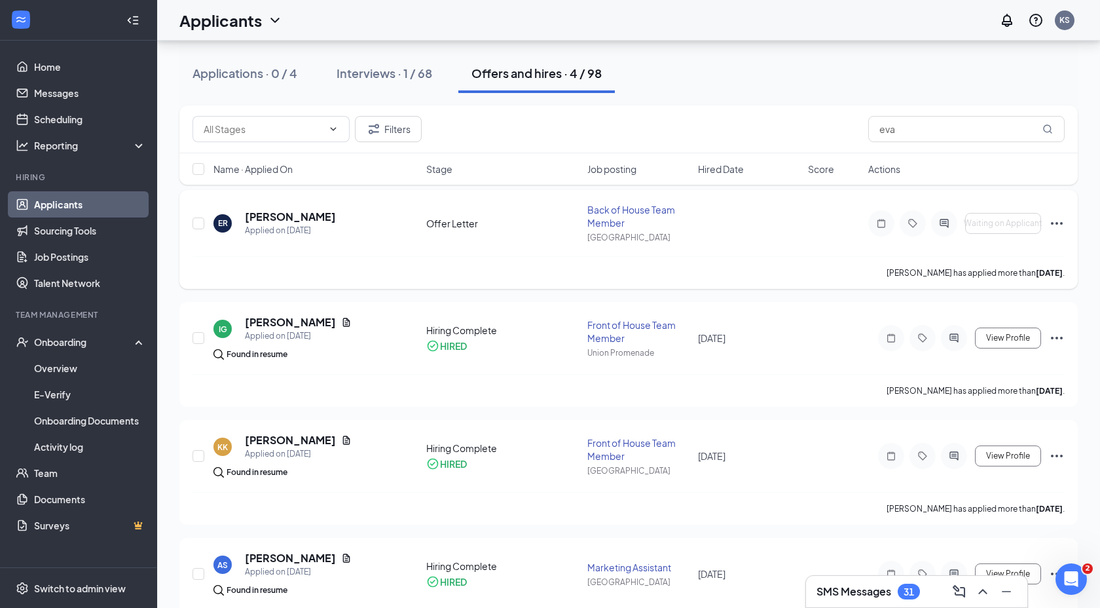
click at [1050, 224] on icon "Ellipses" at bounding box center [1057, 223] width 16 height 16
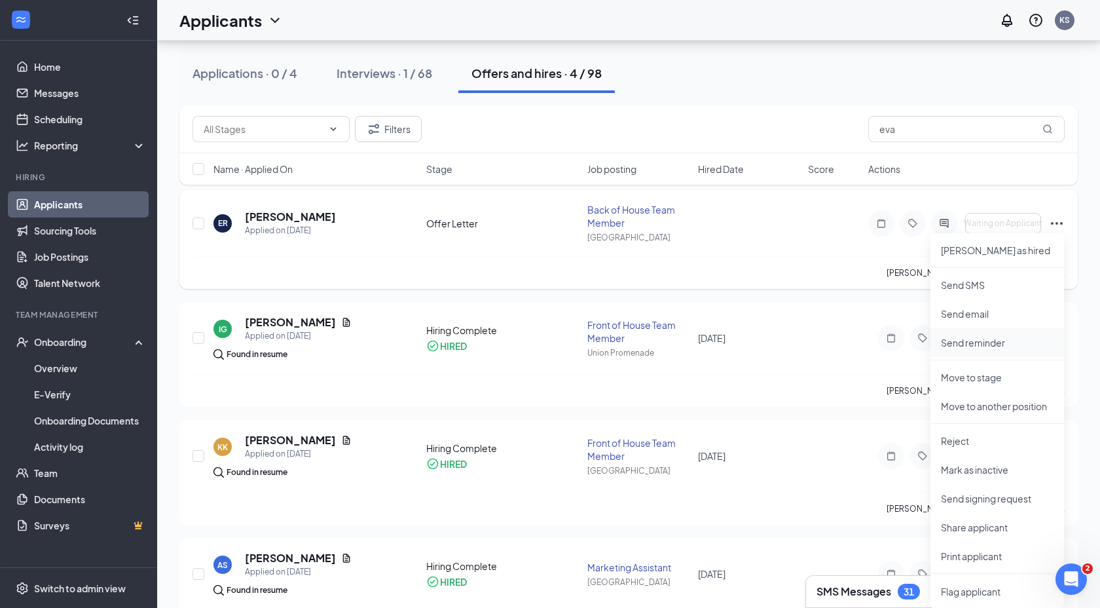
click at [987, 338] on p "Send reminder" at bounding box center [997, 342] width 113 height 13
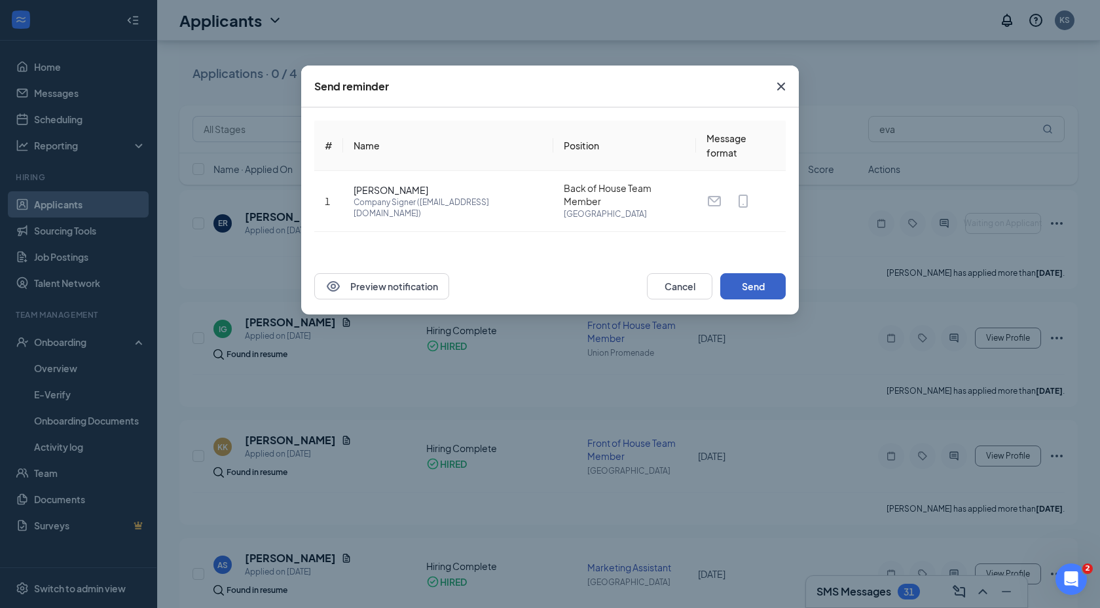
click at [756, 293] on button "Send" at bounding box center [752, 286] width 65 height 26
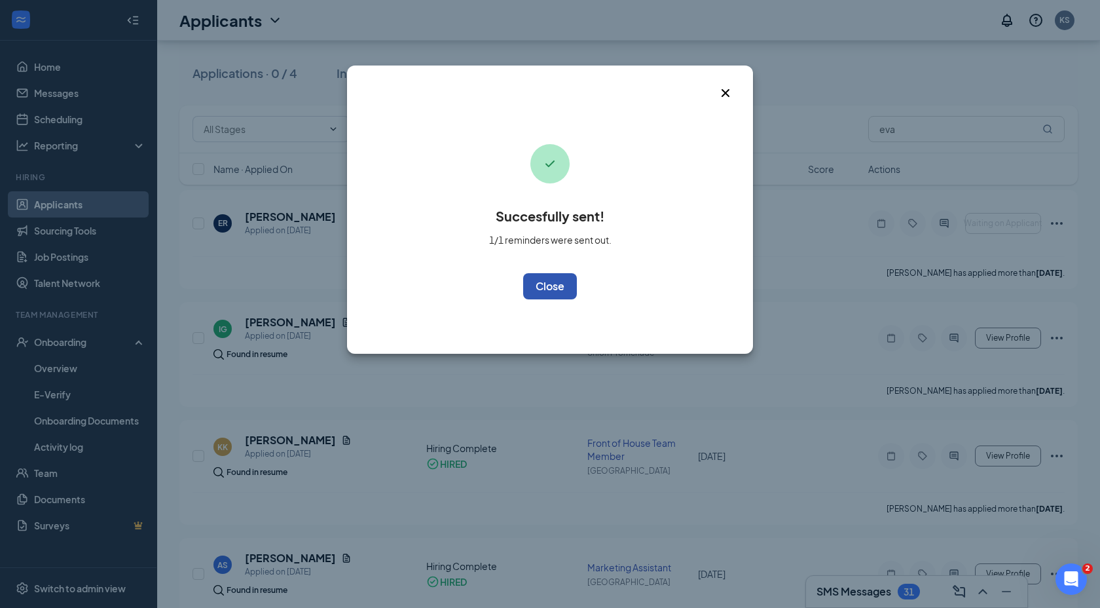
click at [555, 287] on button "OK" at bounding box center [550, 286] width 54 height 26
